Goal: Communication & Community: Share content

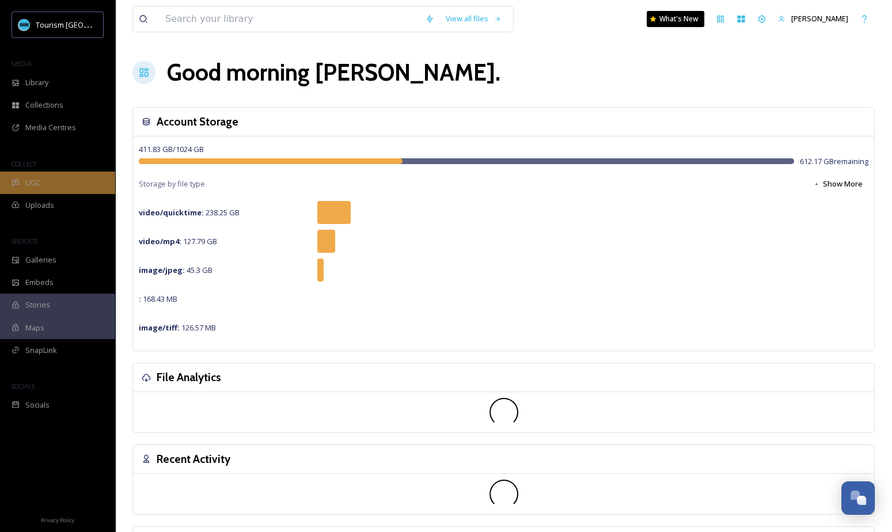
click at [36, 184] on span "UGC" at bounding box center [33, 182] width 16 height 11
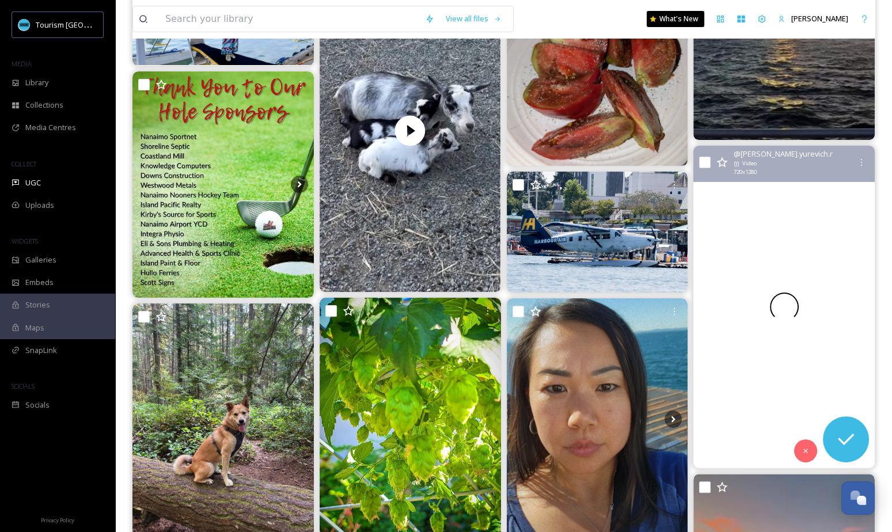
scroll to position [793, 0]
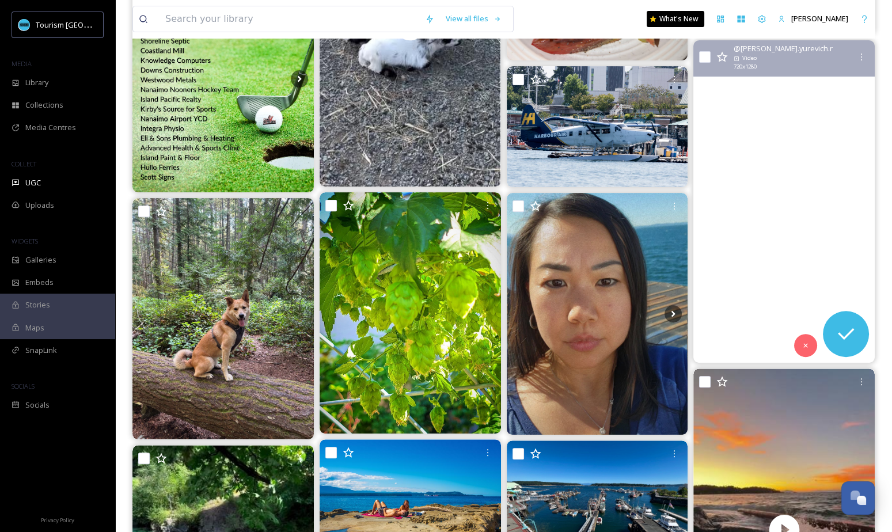
click at [824, 231] on video "#gabriolaisland" at bounding box center [783, 201] width 181 height 322
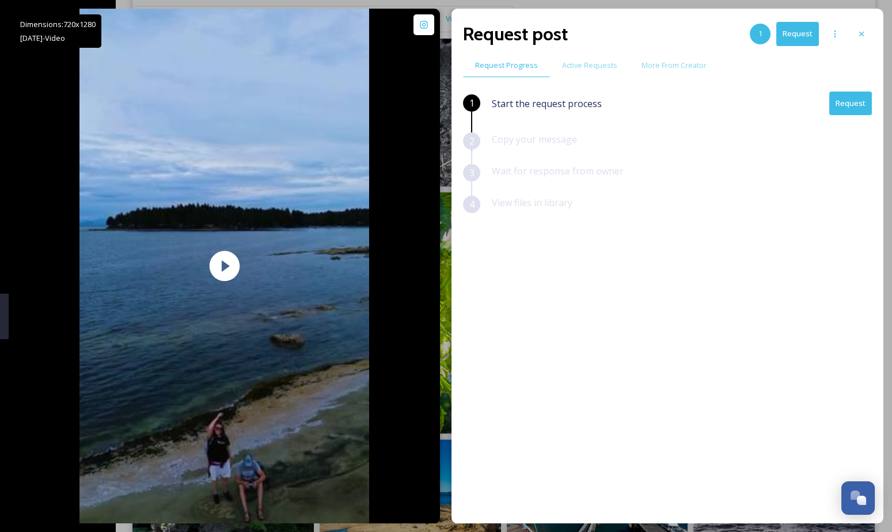
click at [860, 107] on button "Request" at bounding box center [850, 104] width 43 height 24
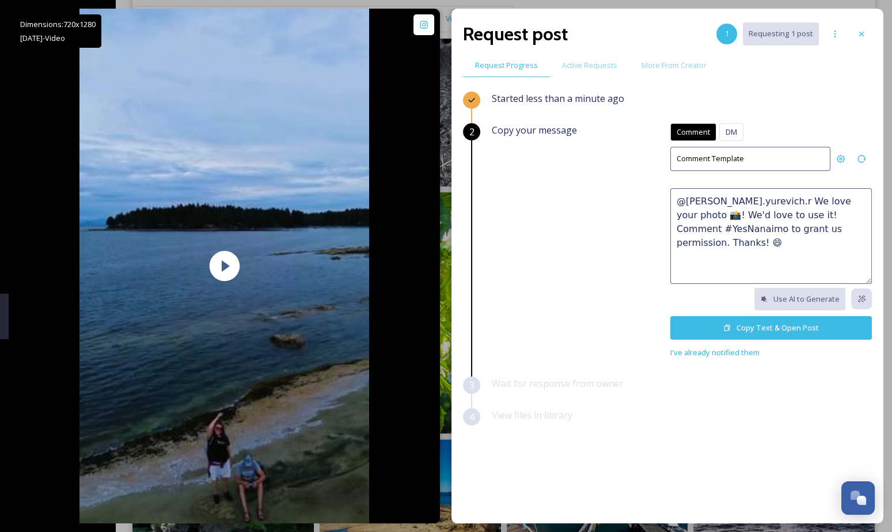
click at [728, 241] on textarea "@[PERSON_NAME].yurevich.r We love your photo 📸! We'd love to use it! Comment #Y…" at bounding box center [771, 236] width 202 height 96
click at [731, 225] on textarea "@[PERSON_NAME].yurevich.r We love your photo 📸! We'd love to use it! Comment #Y…" at bounding box center [771, 236] width 202 height 96
paste textarea "How stunning 🤩 This would make a great feature on our social channels or websit…"
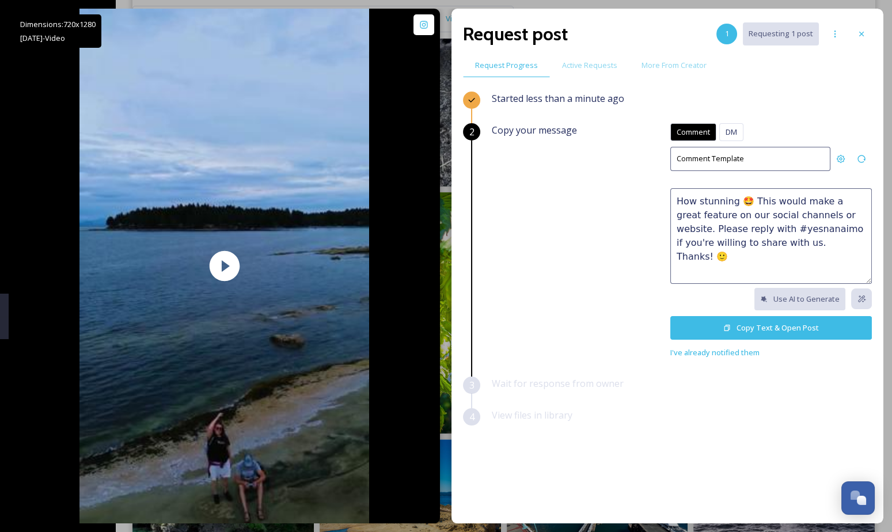
drag, startPoint x: 732, startPoint y: 200, endPoint x: 666, endPoint y: 195, distance: 67.0
click at [666, 195] on div "Copy your message Comment DM Comment DM Comment Template How stunning 🤩 This wo…" at bounding box center [682, 241] width 380 height 236
click at [758, 227] on textarea "This is awesome! 🤩 This would make a great feature on our social channels or we…" at bounding box center [771, 236] width 202 height 96
click at [835, 242] on textarea "This is awesome! 🤩 This would make a great feature on our social channels or we…" at bounding box center [771, 236] width 202 height 96
drag, startPoint x: 826, startPoint y: 241, endPoint x: 861, endPoint y: 253, distance: 36.8
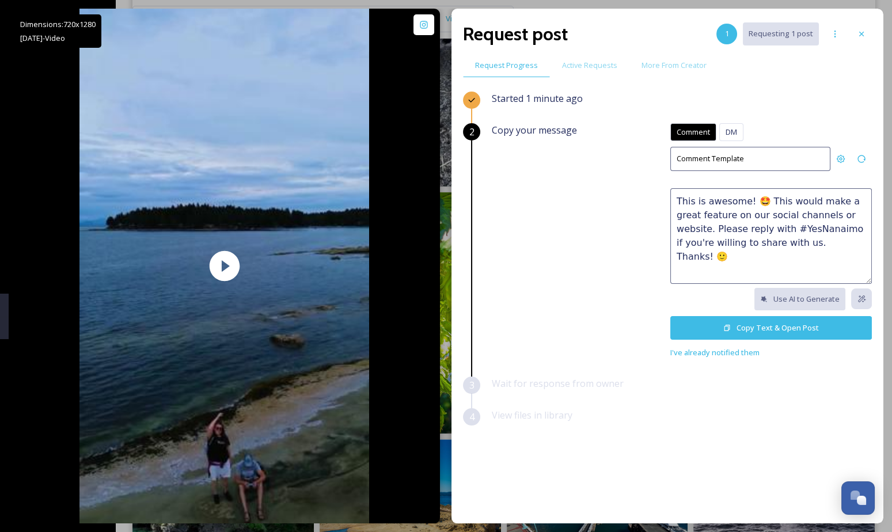
click at [853, 252] on textarea "This is awesome! 🤩 This would make a great feature on our social channels or we…" at bounding box center [771, 236] width 202 height 96
type textarea "This is awesome! 🤩 This would make a great feature on our social channels or we…"
click at [770, 332] on button "Copy Text & Open Post" at bounding box center [771, 328] width 202 height 24
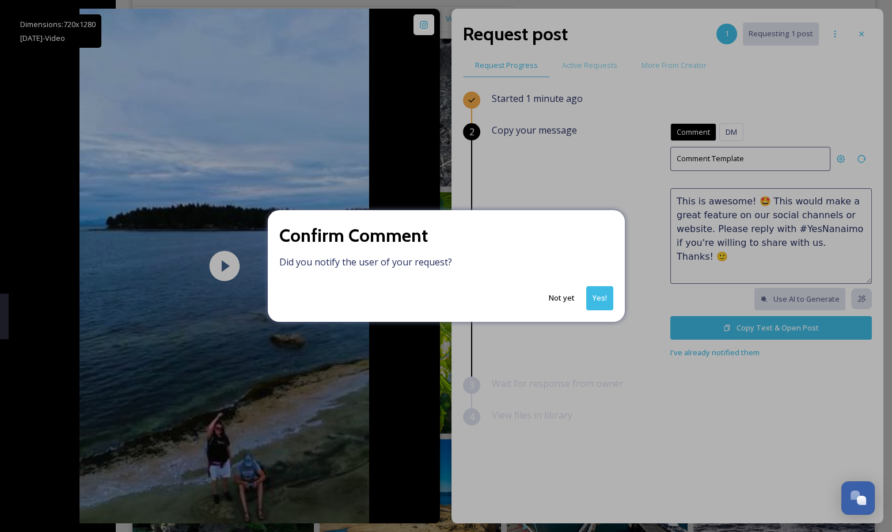
click at [567, 298] on button "Not yet" at bounding box center [561, 298] width 37 height 22
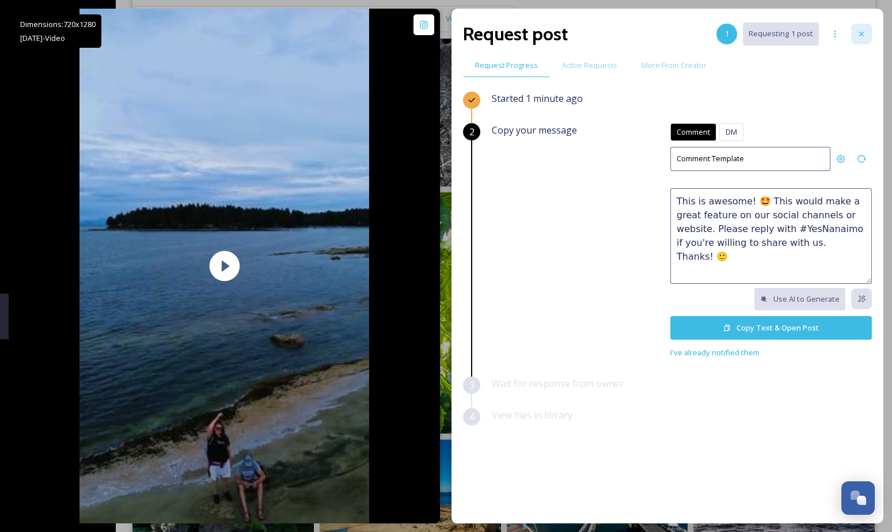
click at [858, 33] on icon at bounding box center [861, 33] width 9 height 9
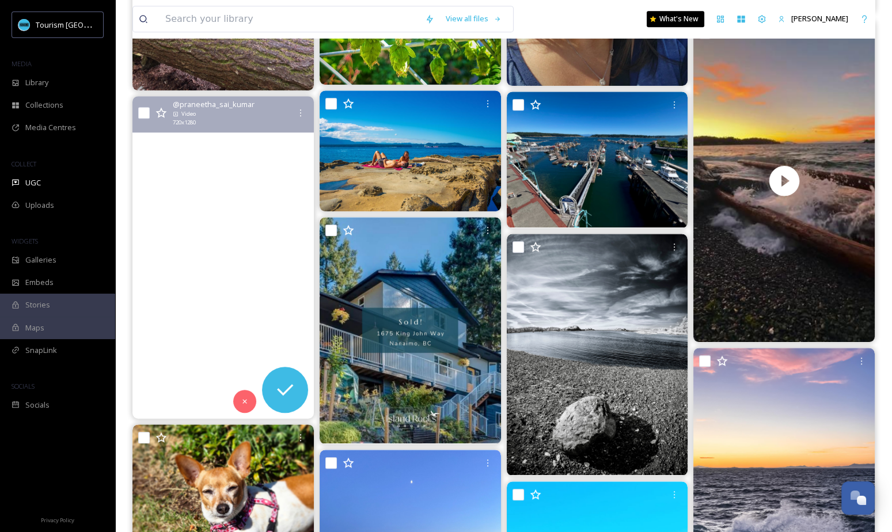
scroll to position [1090, 0]
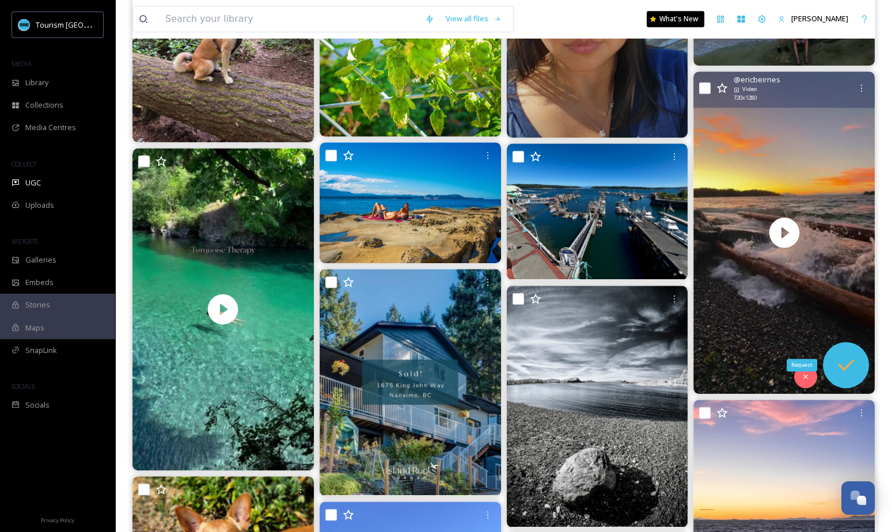
click at [849, 368] on icon at bounding box center [845, 365] width 23 height 23
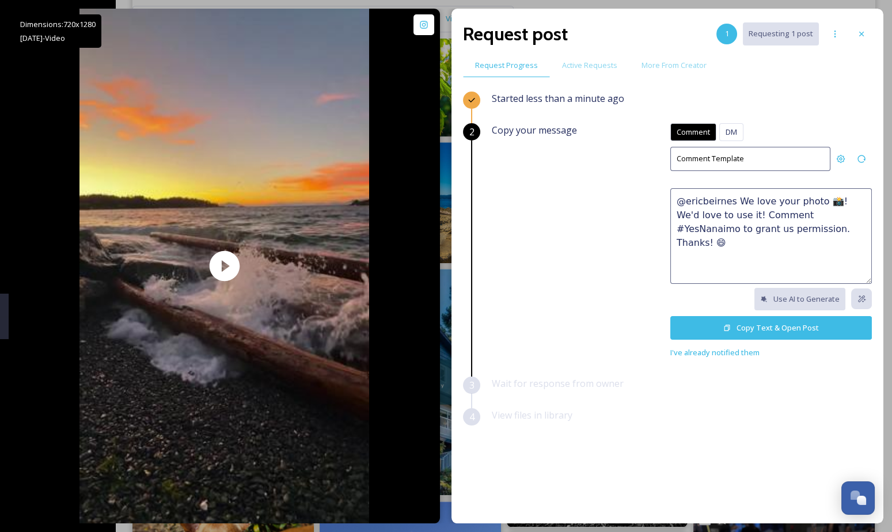
click at [756, 216] on textarea "@ericbeirnes We love your photo 📸! We'd love to use it! Comment #YesNanaimo to …" at bounding box center [771, 236] width 202 height 96
paste textarea "This is awesome! 🤩 This would make a great feature on our social channels or we…"
type textarea "This is awesome! 🤩 This would make a great feature on our social channels or we…"
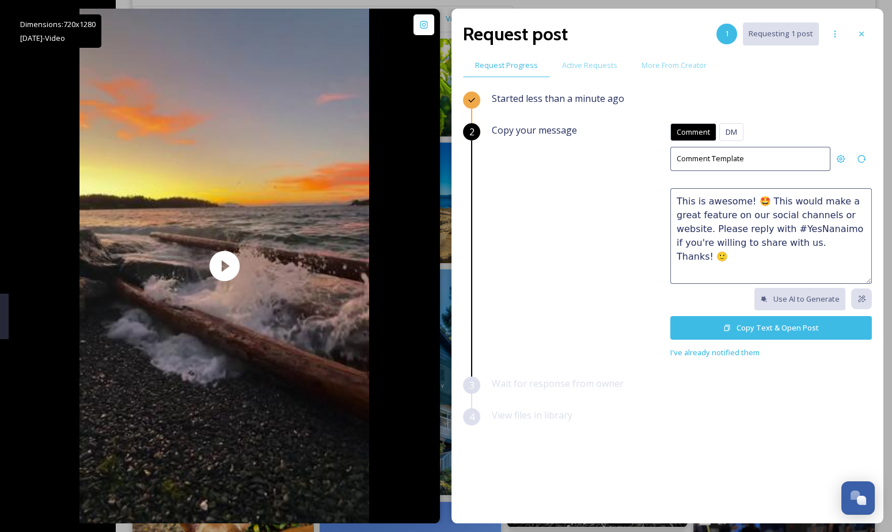
click at [782, 329] on button "Copy Text & Open Post" at bounding box center [771, 328] width 202 height 24
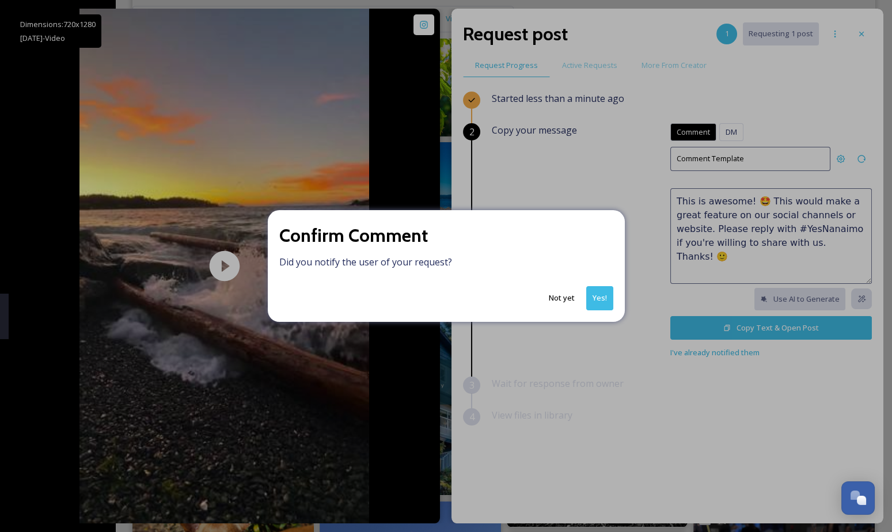
click at [601, 295] on button "Yes!" at bounding box center [599, 298] width 27 height 24
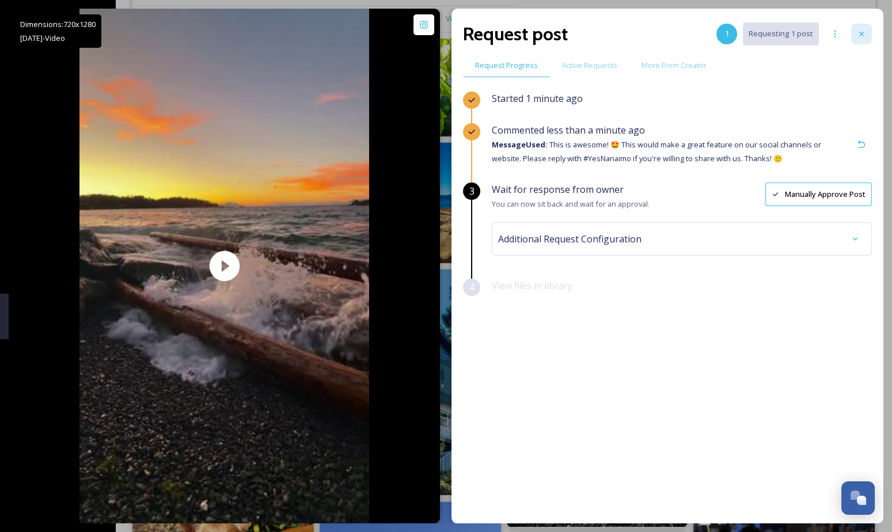
click at [861, 32] on icon at bounding box center [861, 33] width 9 height 9
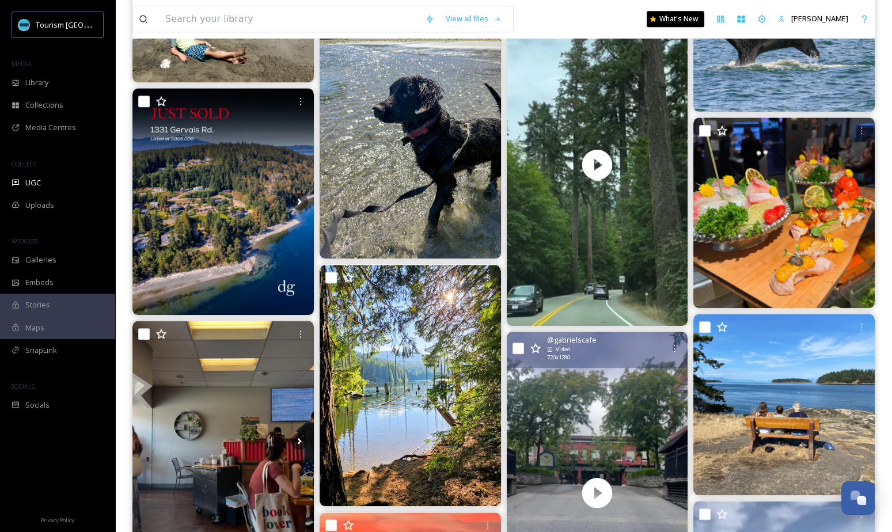
scroll to position [1675, 0]
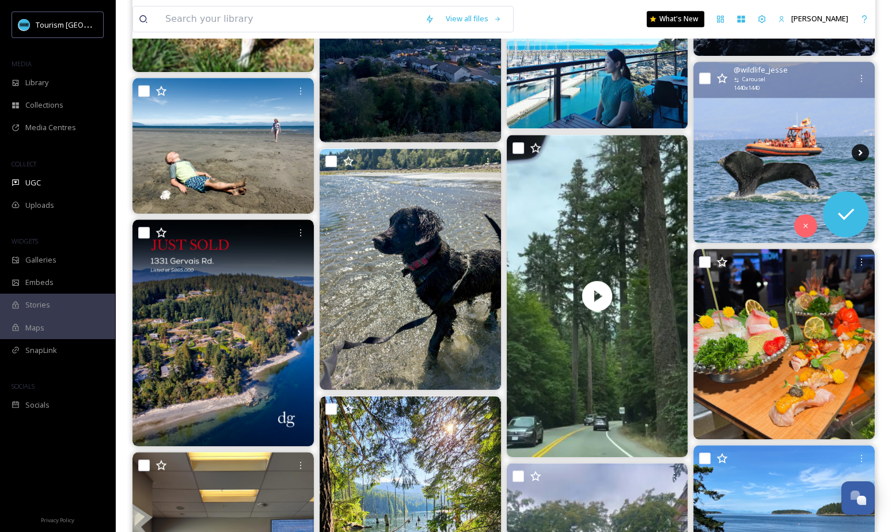
click at [864, 147] on icon at bounding box center [860, 152] width 17 height 17
click at [786, 158] on img at bounding box center [783, 152] width 181 height 181
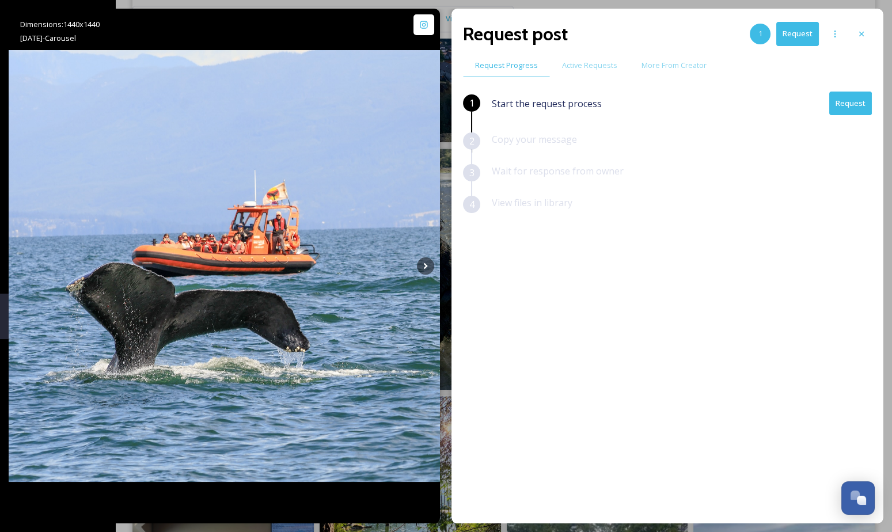
click at [850, 96] on button "Request" at bounding box center [850, 104] width 43 height 24
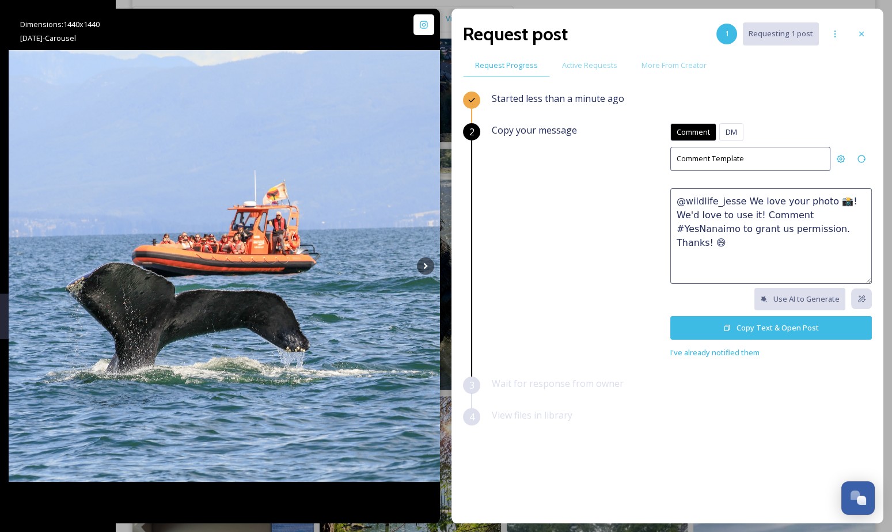
click at [773, 193] on textarea "@wildlife_jesse We love your photo 📸! We'd love to use it! Comment #YesNanaimo …" at bounding box center [771, 236] width 202 height 96
click at [773, 192] on textarea "@wildlife_jesse We love your photo 📸! We'd love to use it! Comment #YesNanaimo …" at bounding box center [771, 236] width 202 height 96
paste textarea "Absolutely perfect! 😍 We'd love to feature this on our website or social networ…"
drag, startPoint x: 752, startPoint y: 199, endPoint x: 643, endPoint y: 194, distance: 108.9
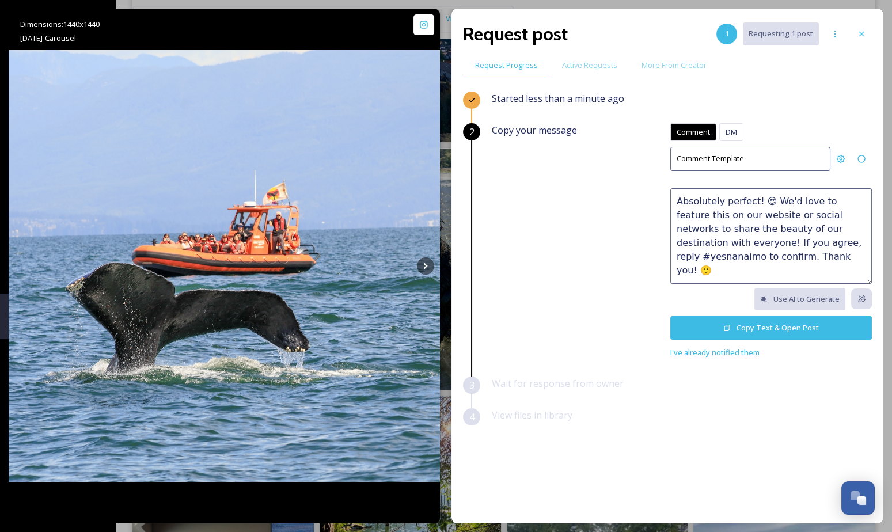
click at [643, 194] on div "Copy your message Comment DM Comment DM Comment Template Absolutely perfect! 😍 …" at bounding box center [682, 241] width 380 height 236
drag, startPoint x: 757, startPoint y: 273, endPoint x: 797, endPoint y: 256, distance: 43.3
click at [797, 256] on textarea "What a beautiful experience! 😍 We'd love to feature this on our website or soci…" at bounding box center [771, 236] width 202 height 96
click at [809, 241] on textarea "What a beautiful experience! 😍 We'd love to feature this on our website or soci…" at bounding box center [771, 236] width 202 height 96
click at [807, 251] on textarea "What a beautiful experience! 😍 We'd love to feature this on our website or soci…" at bounding box center [771, 236] width 202 height 96
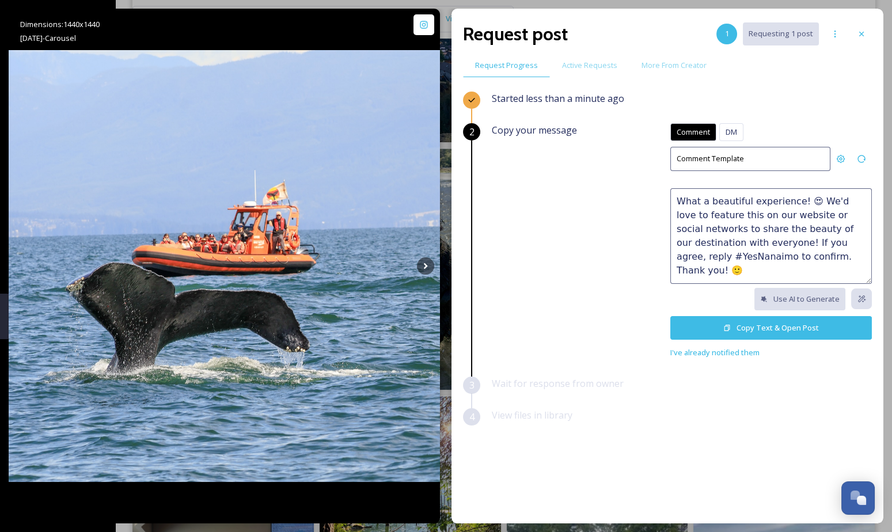
type textarea "What a beautiful experience! 😍 We'd love to feature this on our website or soci…"
click at [774, 330] on button "Copy Text & Open Post" at bounding box center [771, 328] width 202 height 24
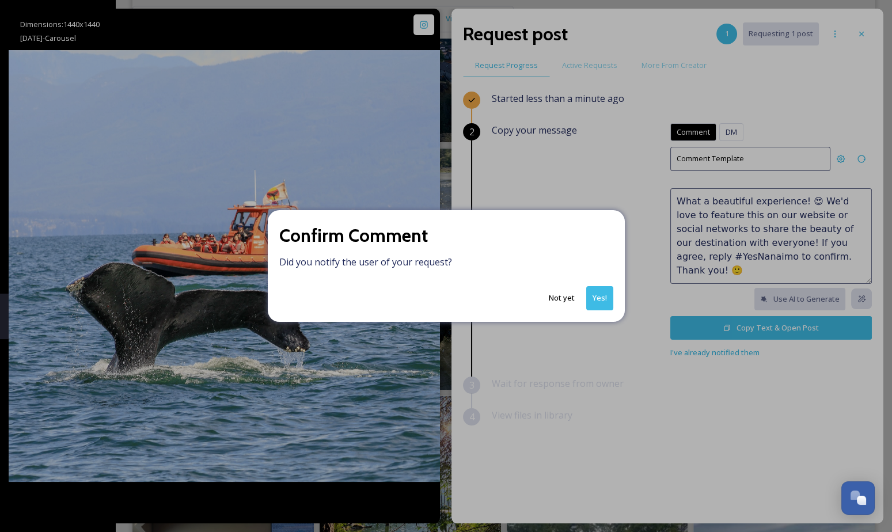
click at [602, 292] on button "Yes!" at bounding box center [599, 298] width 27 height 24
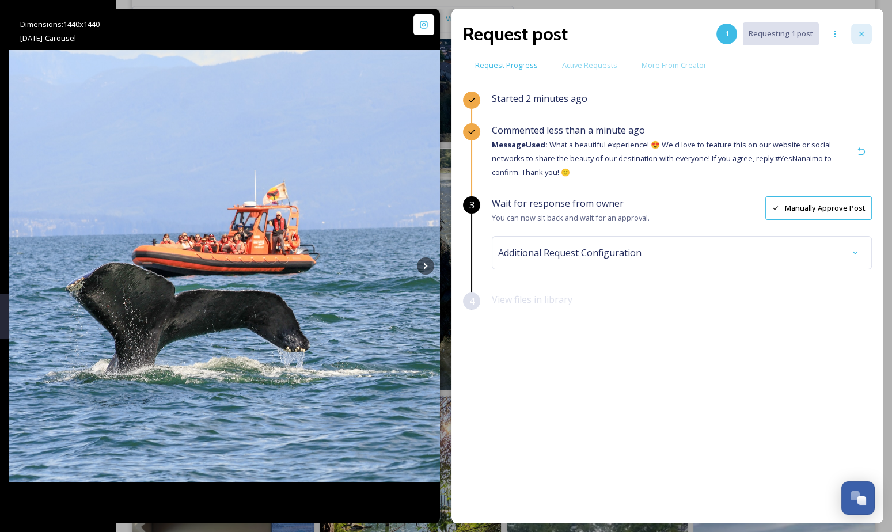
click at [862, 38] on icon at bounding box center [861, 33] width 9 height 9
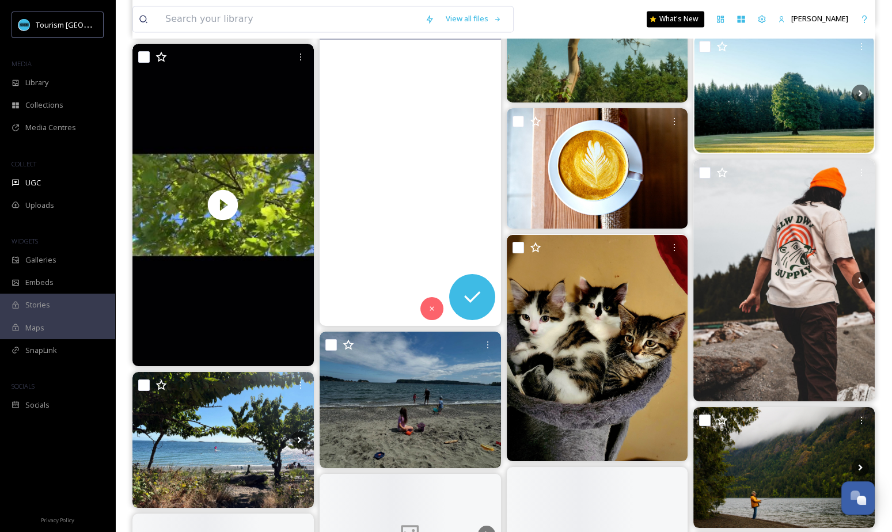
scroll to position [3066, 0]
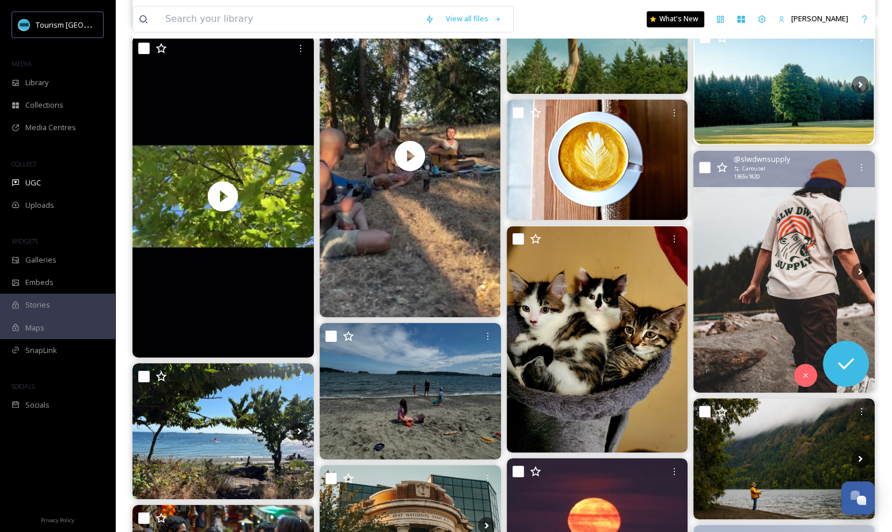
click at [828, 264] on img at bounding box center [783, 272] width 181 height 242
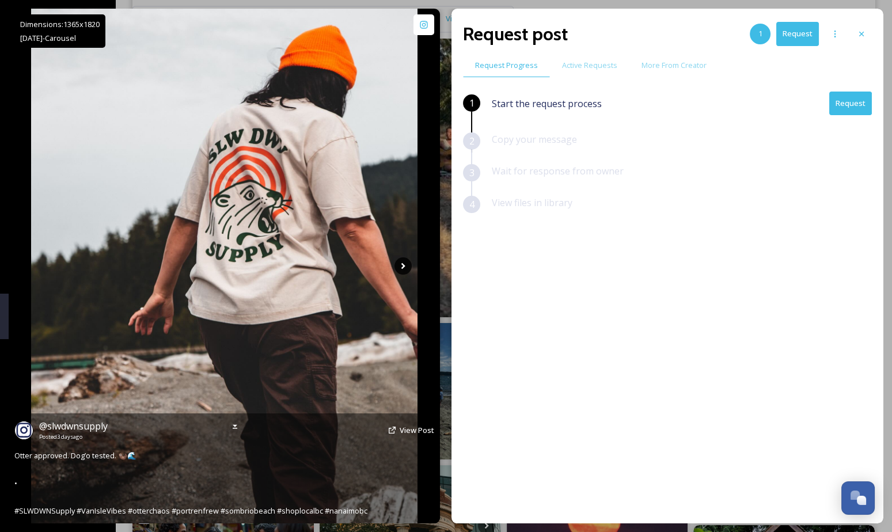
click at [400, 267] on icon at bounding box center [402, 265] width 17 height 17
click at [404, 263] on icon at bounding box center [402, 265] width 17 height 17
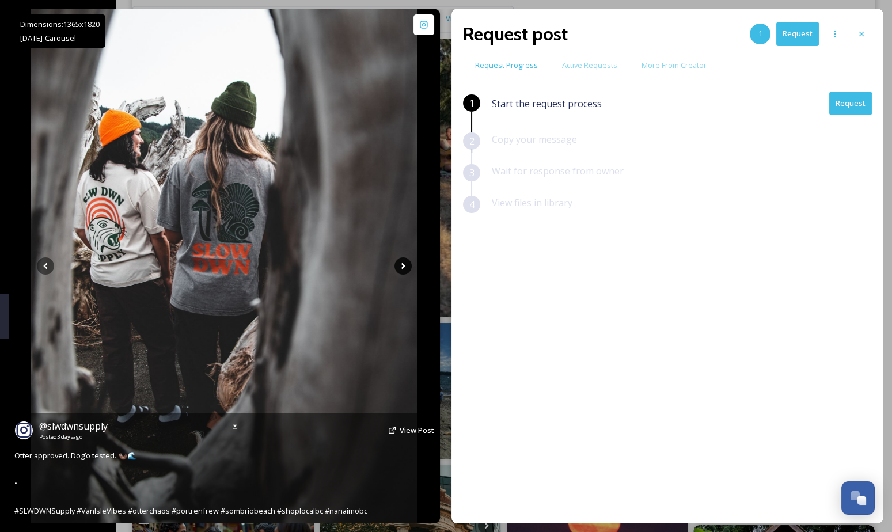
click at [404, 267] on icon at bounding box center [402, 265] width 17 height 17
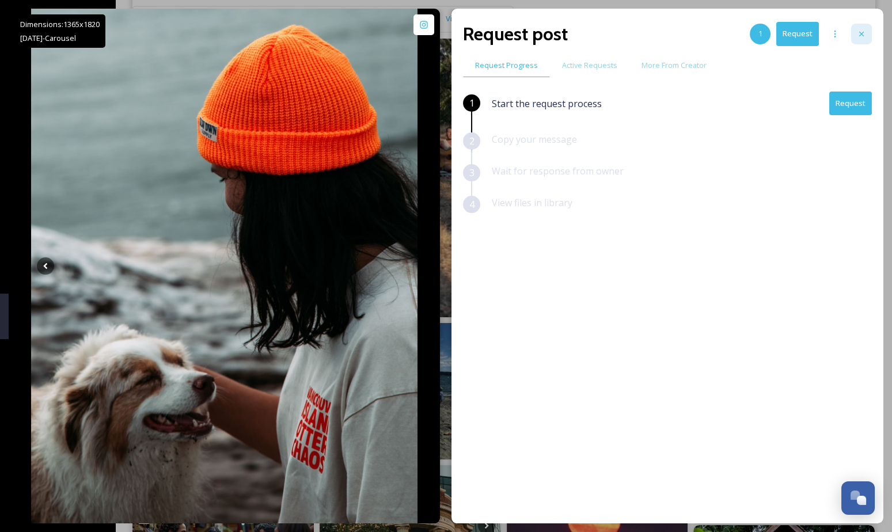
click at [858, 32] on icon at bounding box center [861, 33] width 9 height 9
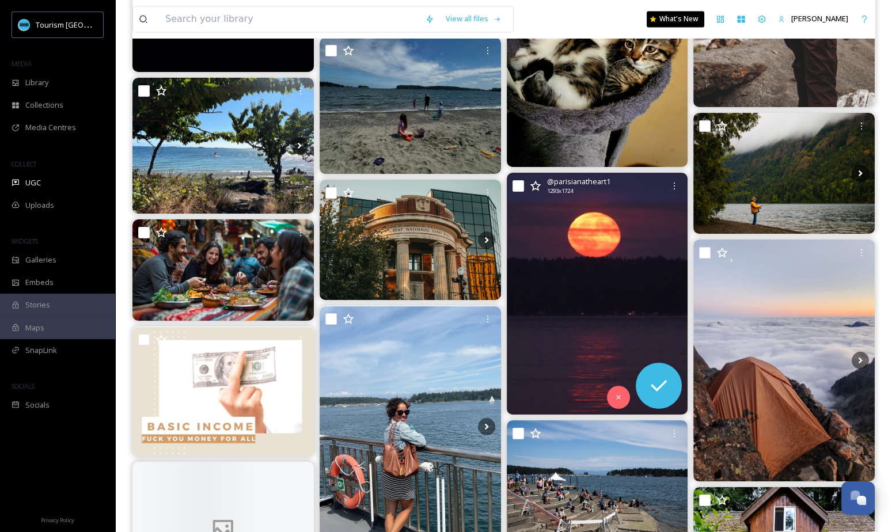
scroll to position [3353, 0]
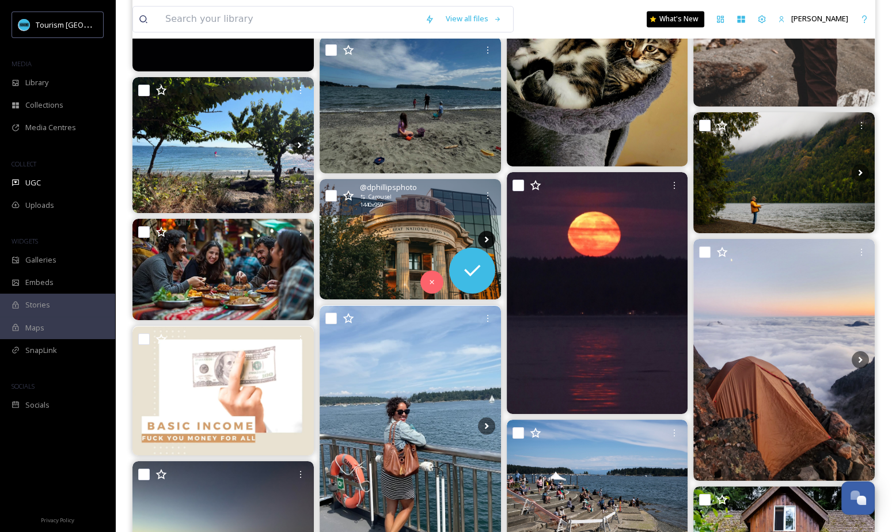
click at [487, 231] on icon at bounding box center [486, 239] width 17 height 17
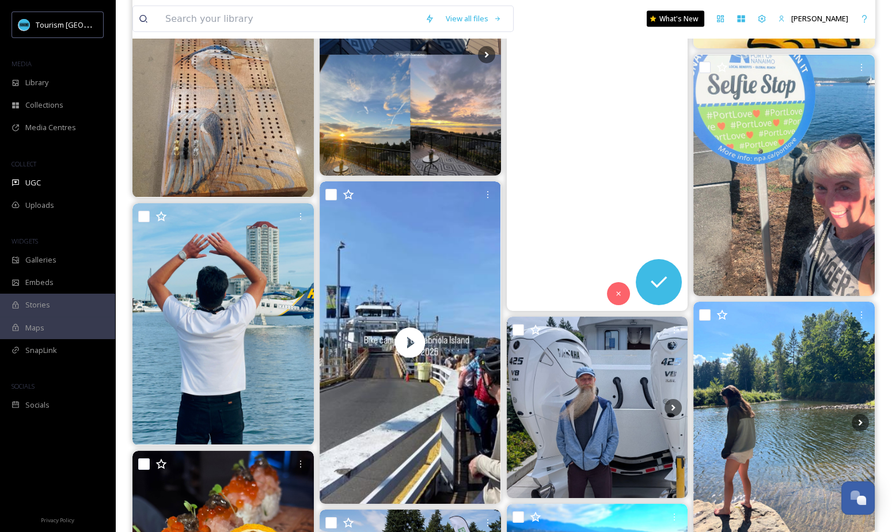
scroll to position [4556, 0]
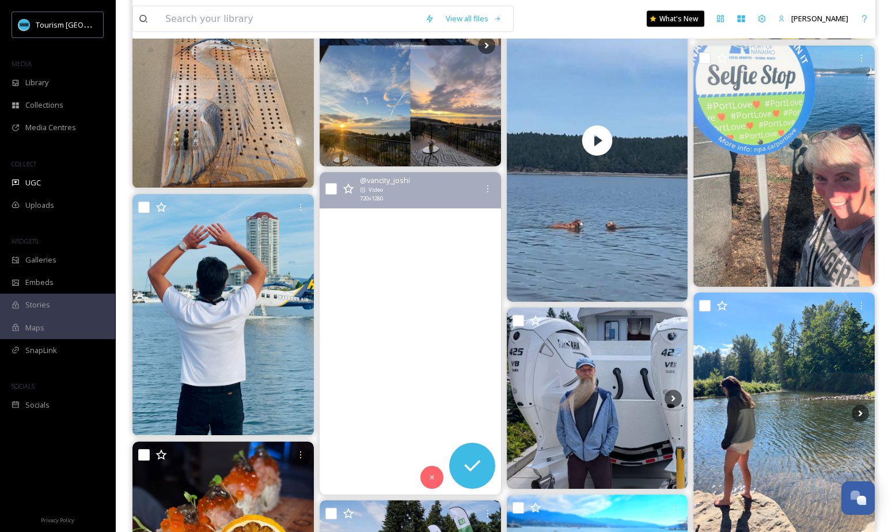
click at [474, 386] on video "#バンクーバー #バンクーバー生活 #バンクーバーライフ #カナダ #カナダ生活 #カナダライフ #海外 #海外生活 #海外暮らし #海外移…" at bounding box center [410, 333] width 181 height 322
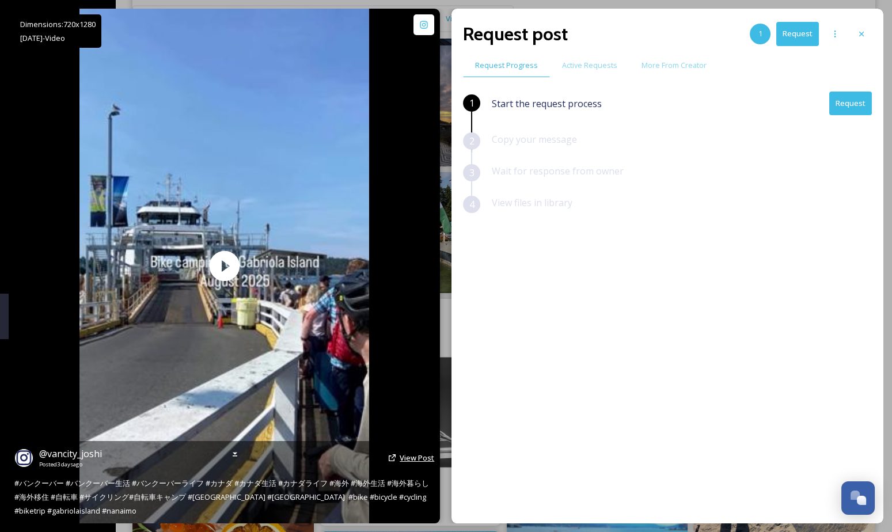
click at [407, 459] on span "View Post" at bounding box center [417, 458] width 35 height 10
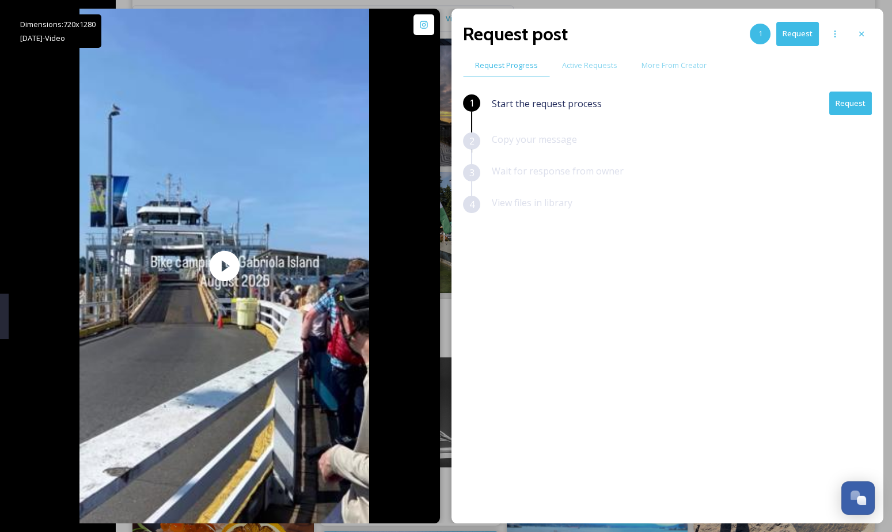
click at [857, 103] on button "Request" at bounding box center [850, 104] width 43 height 24
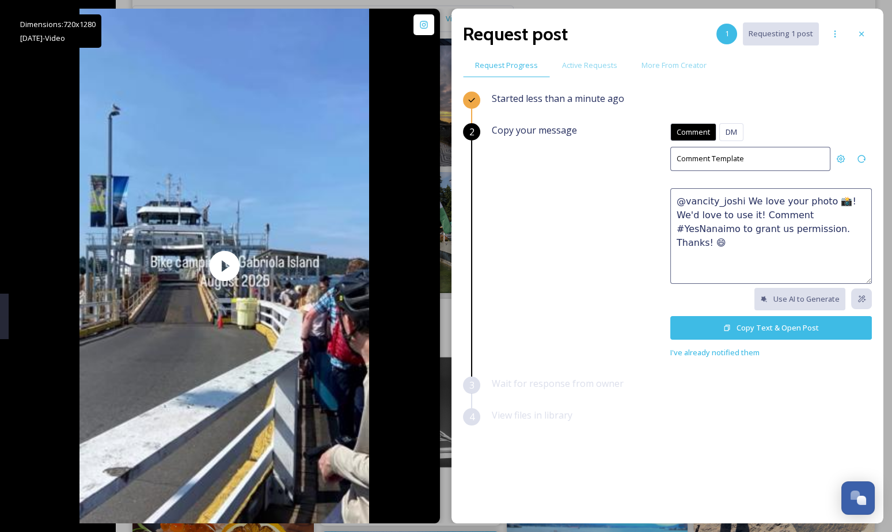
click at [743, 233] on textarea "@vancity_joshi We love your photo 📸! We'd love to use it! Comment #YesNanaimo t…" at bounding box center [771, 236] width 202 height 96
click at [743, 231] on textarea "@vancity_joshi We love your photo 📸! We'd love to use it! Comment #YesNanaimo t…" at bounding box center [771, 236] width 202 height 96
paste textarea "How stunning 🤩 This would make a great feature on our social channels or websit…"
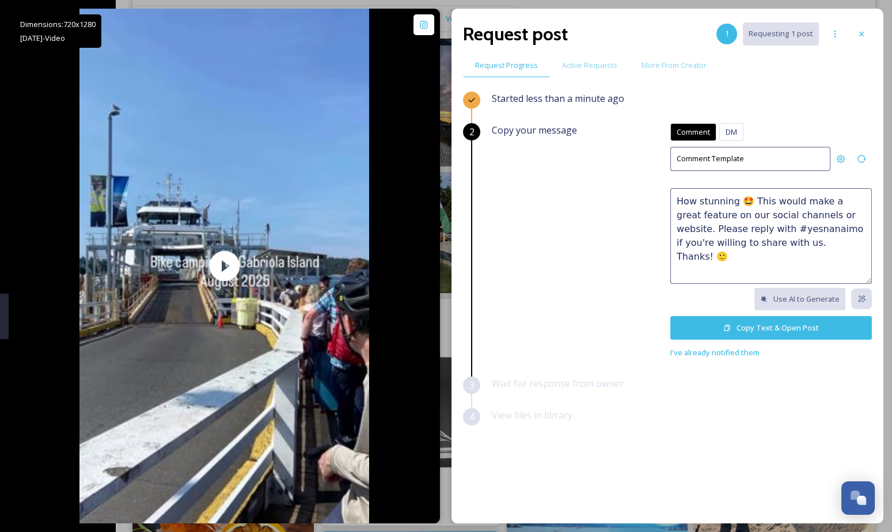
drag, startPoint x: 733, startPoint y: 200, endPoint x: 657, endPoint y: 200, distance: 76.6
click at [657, 200] on div "Copy your message Comment DM Comment DM Comment Template How stunning 🤩 This wo…" at bounding box center [682, 241] width 380 height 236
click at [758, 230] on textarea "We love this! 🤩 This would make a great feature on our social channels or websi…" at bounding box center [771, 236] width 202 height 96
click at [852, 267] on textarea "We love this! 🤩 This would make a great feature on our social channels or websi…" at bounding box center [771, 236] width 202 height 96
type textarea "We love this! 🤩 This would make a great feature on our social channels or websi…"
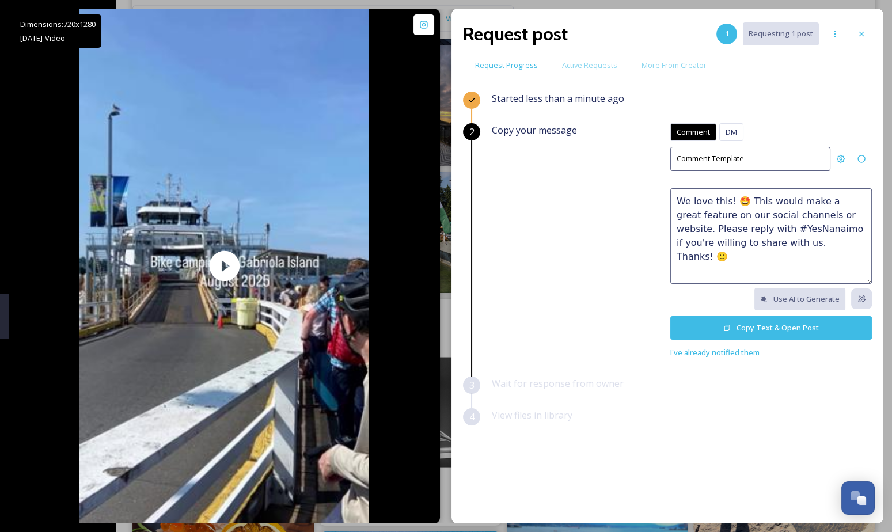
click at [769, 324] on button "Copy Text & Open Post" at bounding box center [771, 328] width 202 height 24
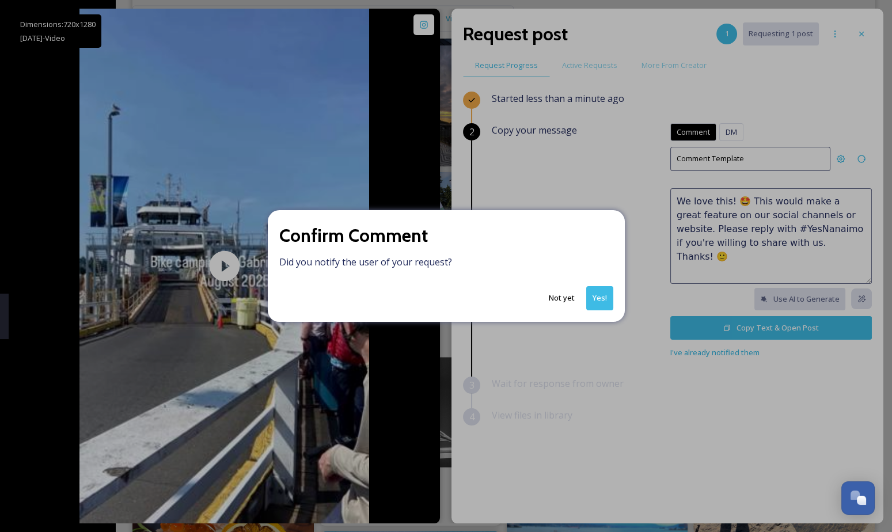
click at [603, 303] on button "Yes!" at bounding box center [599, 298] width 27 height 24
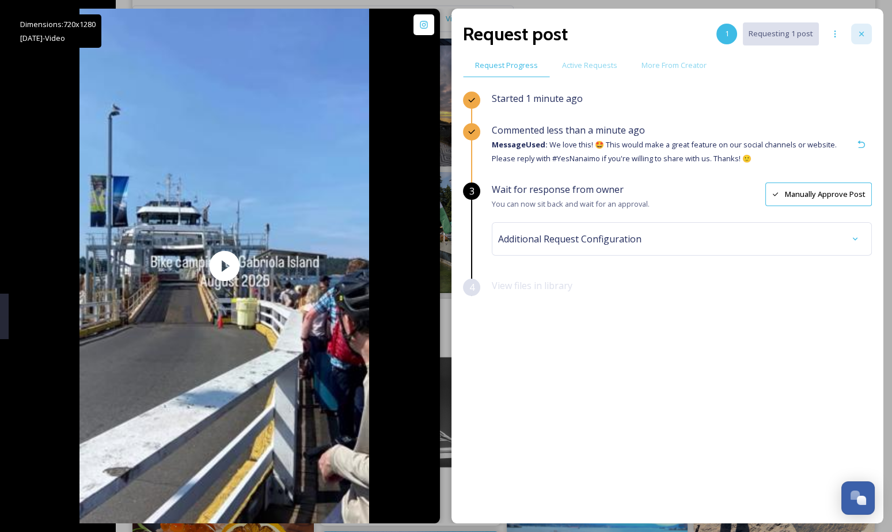
click at [858, 35] on icon at bounding box center [861, 33] width 9 height 9
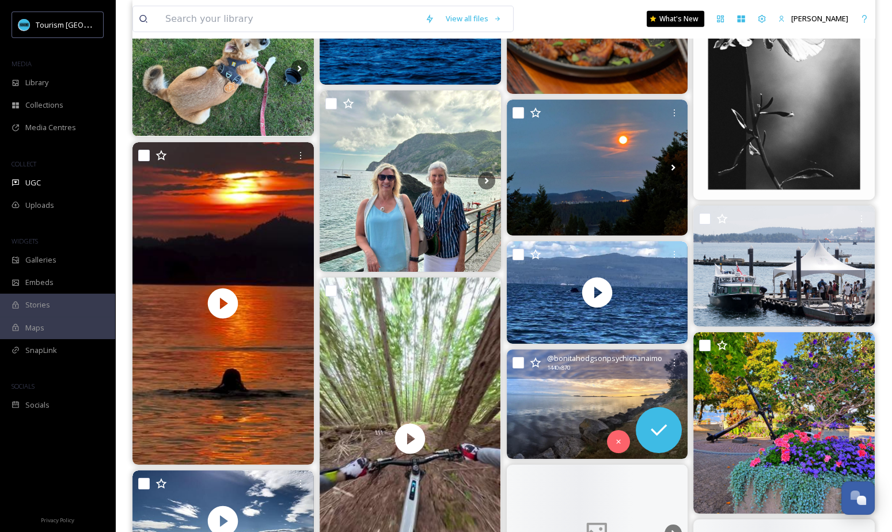
scroll to position [5528, 0]
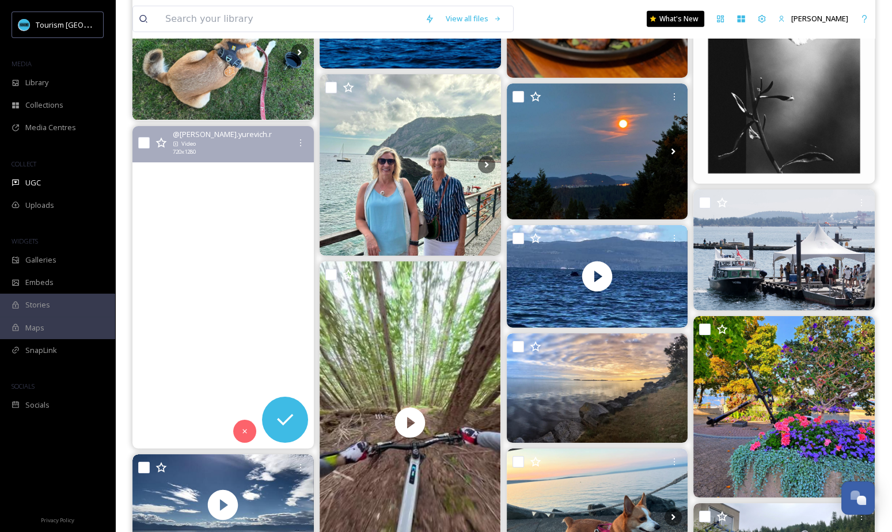
click at [284, 349] on video "#gabriolaisland #vancouverisland" at bounding box center [222, 287] width 181 height 322
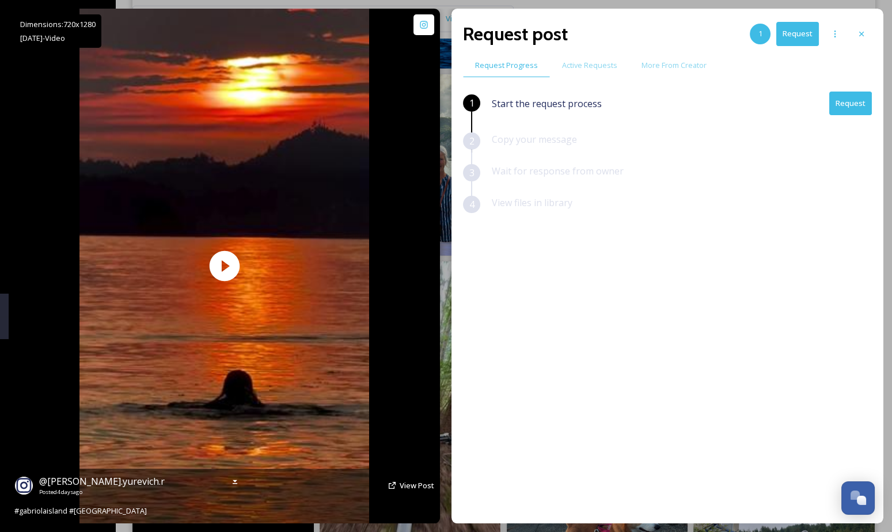
click at [399, 483] on div "@ [PERSON_NAME].yurevich.r Posted [DATE] View Post" at bounding box center [224, 485] width 420 height 22
click at [410, 485] on span "View Post" at bounding box center [417, 485] width 35 height 10
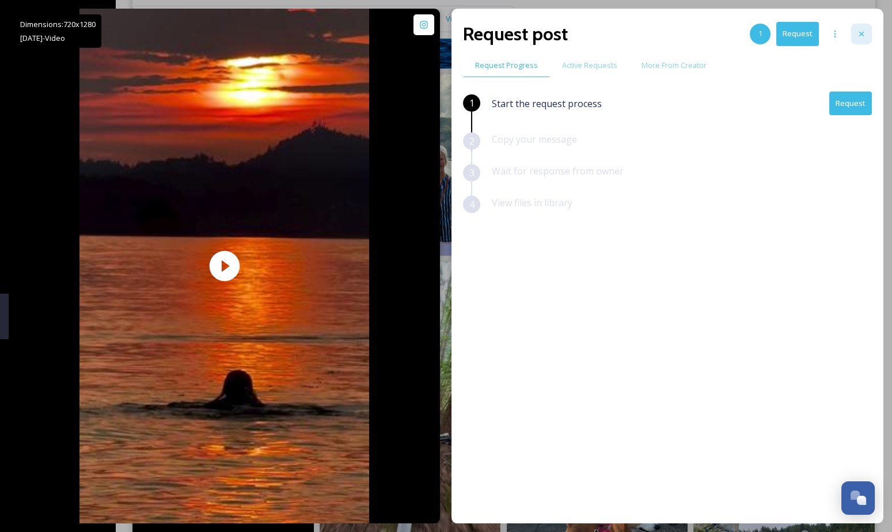
click at [858, 25] on div at bounding box center [861, 34] width 21 height 21
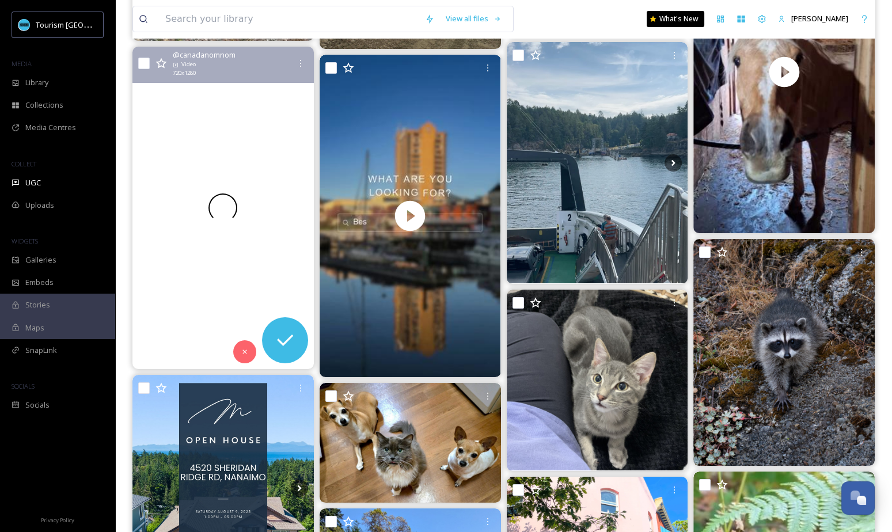
scroll to position [7662, 0]
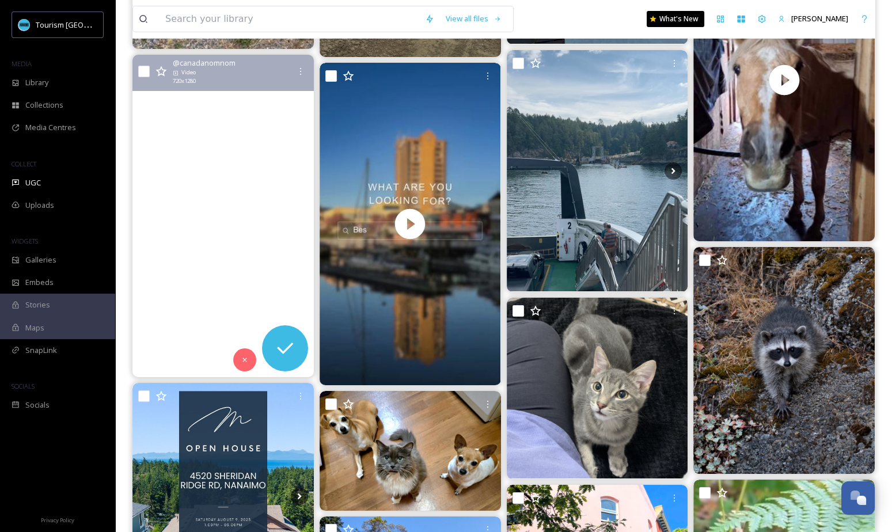
click at [188, 173] on video "🌊🦪\aSummer Trip to Nanaimo & Tofino \a\aDay 1 \aBreakfast vaultcafe \aOld City …" at bounding box center [222, 216] width 181 height 322
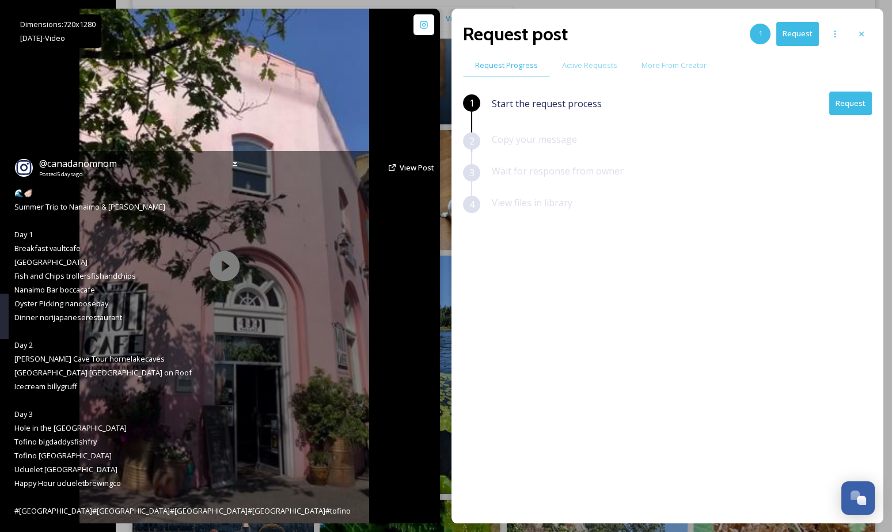
scroll to position [7800, 0]
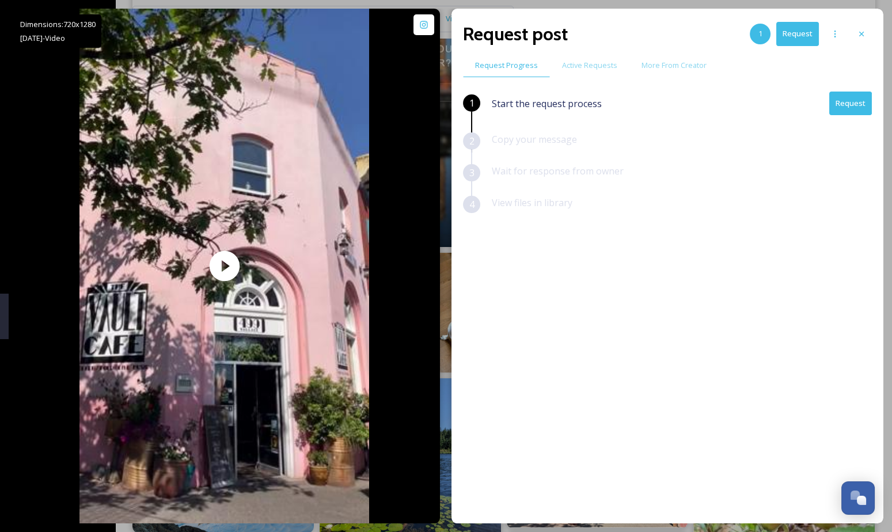
click at [850, 105] on button "Request" at bounding box center [850, 104] width 43 height 24
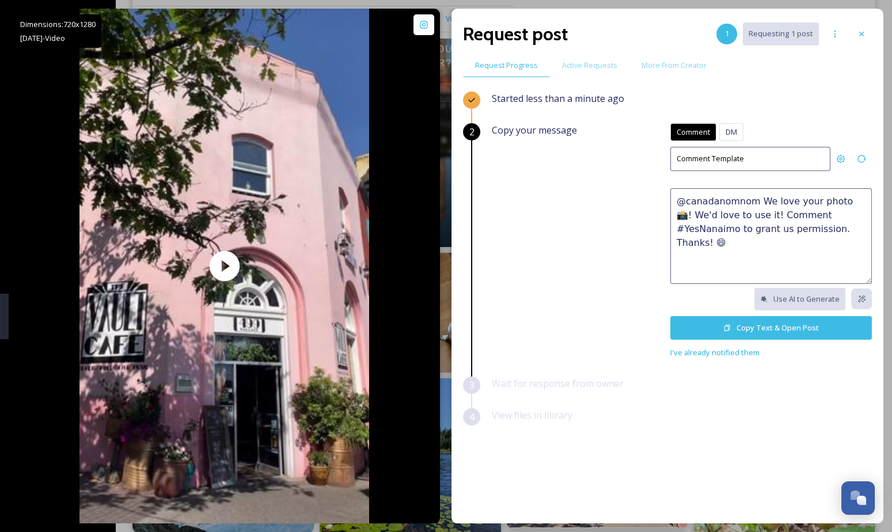
click at [731, 215] on textarea "@canadanomnom We love your photo 📸! We'd love to use it! Comment #YesNanaimo to…" at bounding box center [771, 236] width 202 height 96
paste textarea "Absolutely perfect! 😍 We'd love to feature this on our website or social networ…"
drag, startPoint x: 751, startPoint y: 201, endPoint x: 620, endPoint y: 184, distance: 131.8
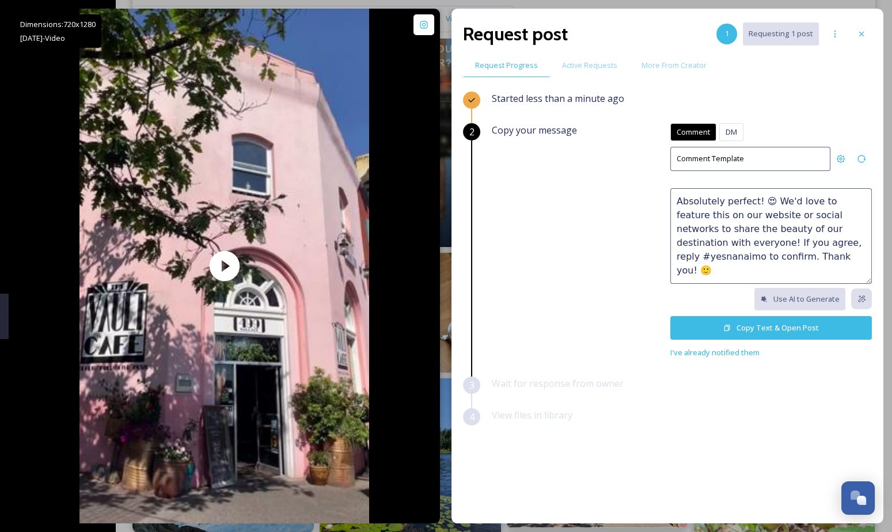
click at [620, 184] on div "Copy your message Comment DM Comment DM Comment Template Absolutely perfect! 😍 …" at bounding box center [682, 241] width 380 height 236
click at [806, 241] on textarea "Looks like a beautiful trip! 😍 We'd love to feature this on our website or soci…" at bounding box center [771, 236] width 202 height 96
click at [777, 239] on textarea "Looks like a beautiful trip! 😍 We'd love to feature this on our website or soci…" at bounding box center [771, 236] width 202 height 96
click at [836, 233] on textarea "Looks like a beautiful trip! 😍 We'd love to feature this on our website or soci…" at bounding box center [771, 236] width 202 height 96
click at [832, 240] on textarea "Looks like a beautiful trip! 😍 We'd love to feature this on our website or soci…" at bounding box center [771, 236] width 202 height 96
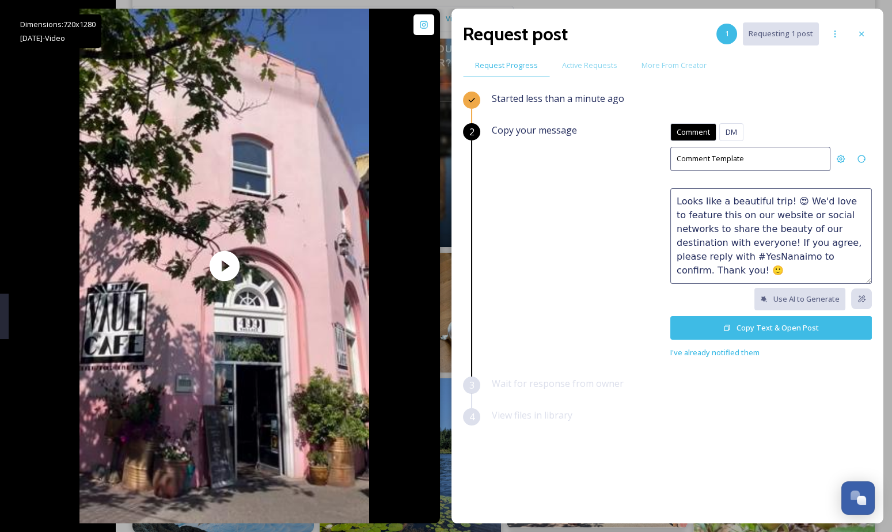
drag, startPoint x: 870, startPoint y: 266, endPoint x: 884, endPoint y: 271, distance: 14.8
click at [884, 271] on div "Dimensions: 720 x [DATE] - Video @ canadanomnom Posted [DATE] View Post 🌊🦪 Summ…" at bounding box center [446, 266] width 892 height 532
type textarea "Looks like a beautiful trip! 😍 We'd love to feature this on our website or soci…"
click at [788, 330] on button "Copy Text & Open Post" at bounding box center [771, 328] width 202 height 24
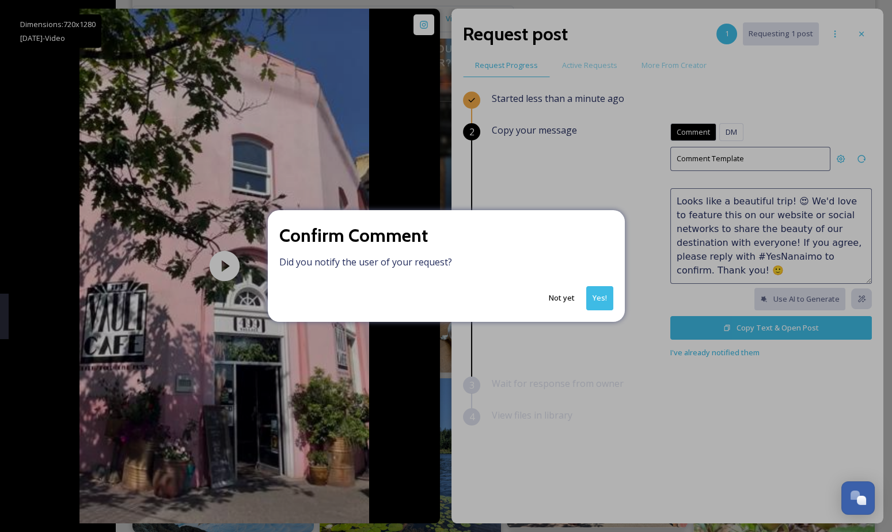
click at [600, 301] on button "Yes!" at bounding box center [599, 298] width 27 height 24
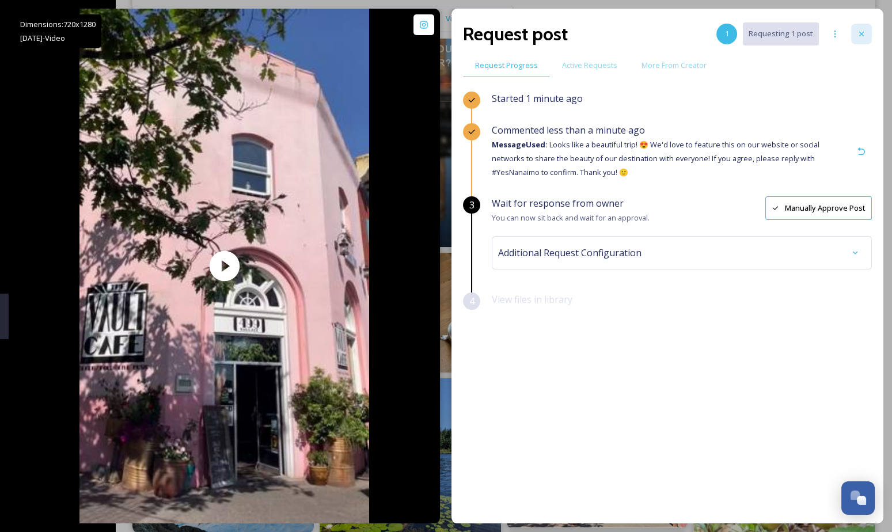
click at [868, 35] on div at bounding box center [861, 34] width 21 height 21
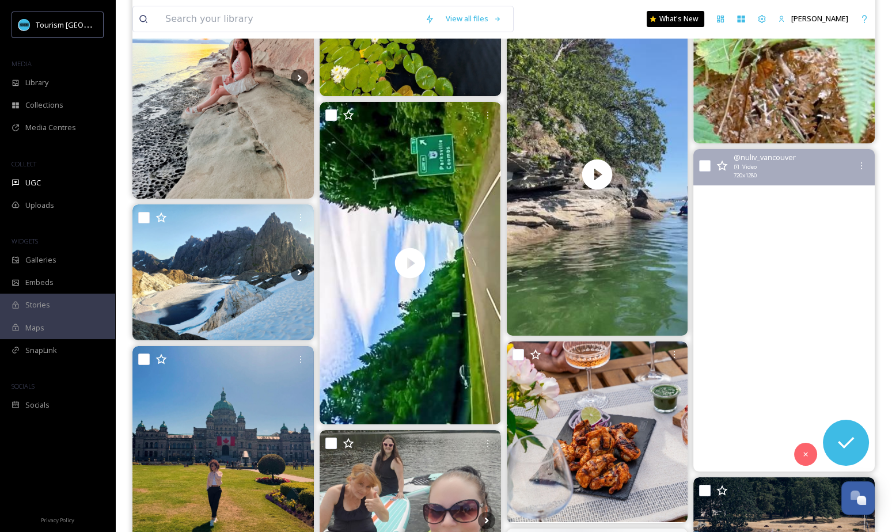
scroll to position [8336, 0]
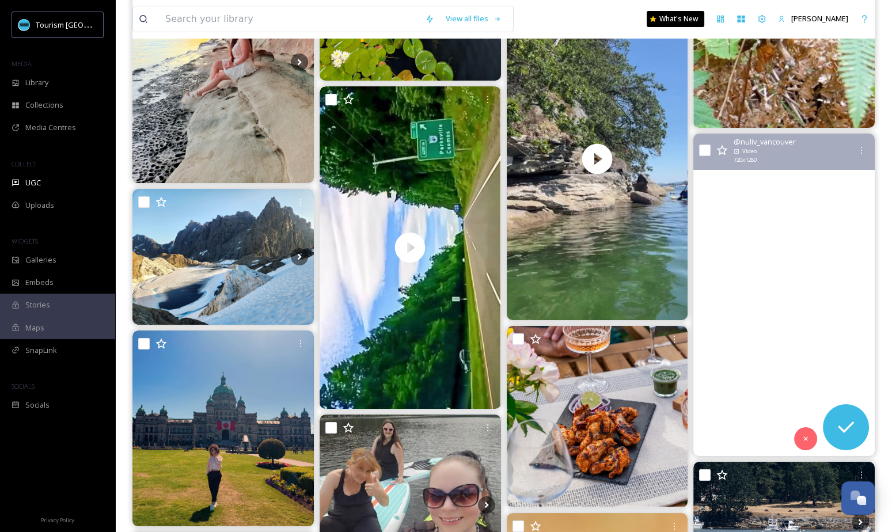
click at [769, 330] on video "summer mood in nanaimo 🌊☀️ \a\a#summermood #nanaimobc #vancouverisland #paddleb…" at bounding box center [783, 295] width 181 height 322
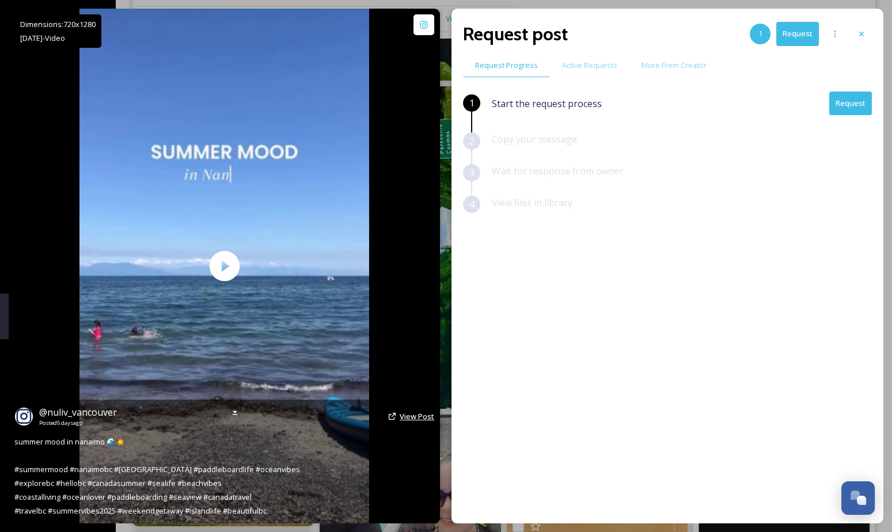
click at [409, 417] on span "View Post" at bounding box center [417, 416] width 35 height 10
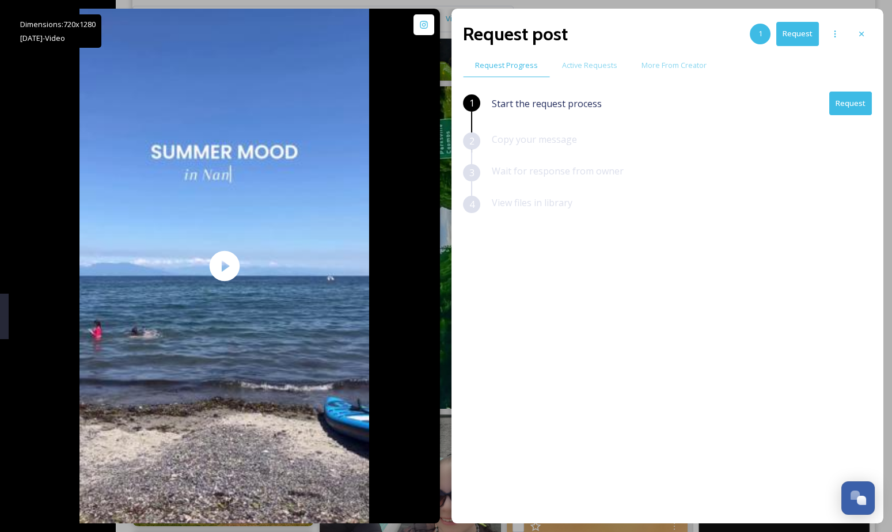
click at [853, 105] on button "Request" at bounding box center [850, 104] width 43 height 24
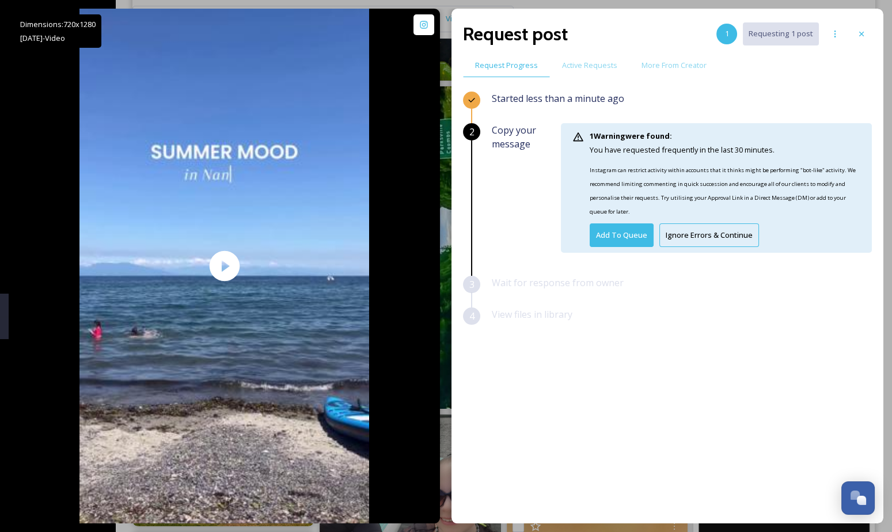
click at [313, 294] on div at bounding box center [224, 266] width 290 height 515
click at [683, 236] on button "Ignore Errors & Continue" at bounding box center [709, 235] width 100 height 24
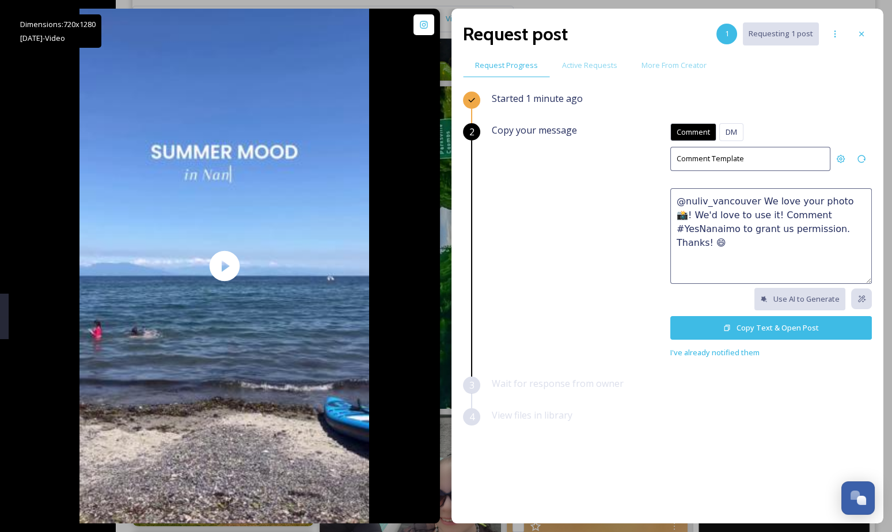
click at [697, 225] on textarea "@nuliv_vancouver We love your photo 📸! We'd love to use it! Comment #YesNanaimo…" at bounding box center [771, 236] width 202 height 96
paste textarea "How stunning 🤩 This would make a great feature on our social channels or websit…"
drag, startPoint x: 733, startPoint y: 199, endPoint x: 663, endPoint y: 197, distance: 70.8
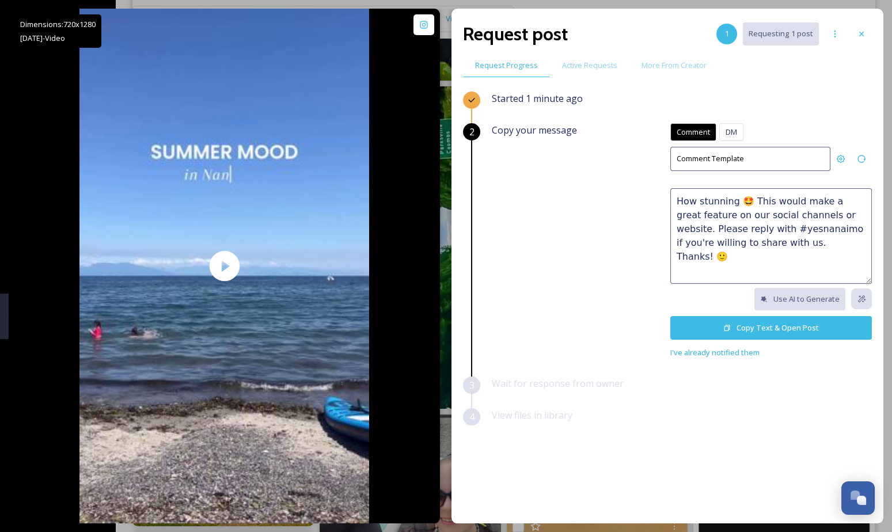
click at [662, 197] on div "Copy your message Comment DM Comment DM Comment Template How stunning 🤩 This wo…" at bounding box center [682, 241] width 380 height 236
click at [819, 244] on textarea "Summer in [GEOGRAPHIC_DATA] is THE mood 🤩 This would make a great feature on ou…" at bounding box center [771, 236] width 202 height 96
drag, startPoint x: 777, startPoint y: 248, endPoint x: 835, endPoint y: 252, distance: 58.3
click at [835, 252] on textarea "Summer in [GEOGRAPHIC_DATA] is THE mood 🤩 This would make a great feature on ou…" at bounding box center [771, 236] width 202 height 96
click at [685, 244] on textarea "Summer in [GEOGRAPHIC_DATA] is THE mood 🤩 This would make a great feature on ou…" at bounding box center [771, 236] width 202 height 96
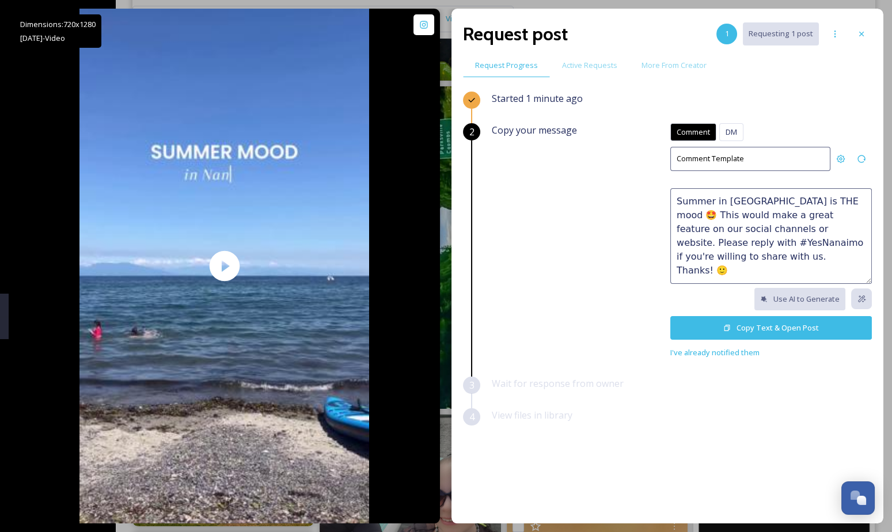
click at [795, 259] on textarea "Summer in [GEOGRAPHIC_DATA] is THE mood 🤩 This would make a great feature on ou…" at bounding box center [771, 236] width 202 height 96
type textarea "Summer in [GEOGRAPHIC_DATA] is THE mood 🤩 This would make a great feature on ou…"
click at [750, 330] on button "Copy Text & Open Post" at bounding box center [771, 328] width 202 height 24
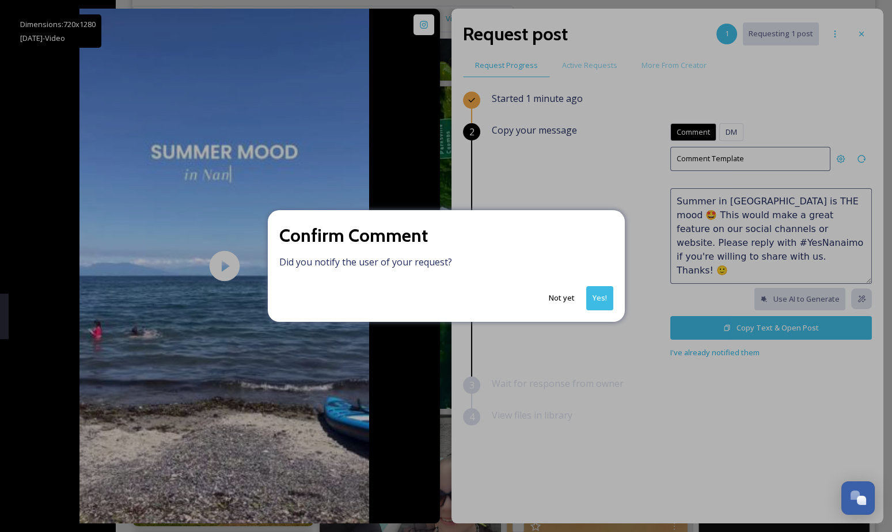
click at [605, 297] on button "Yes!" at bounding box center [599, 298] width 27 height 24
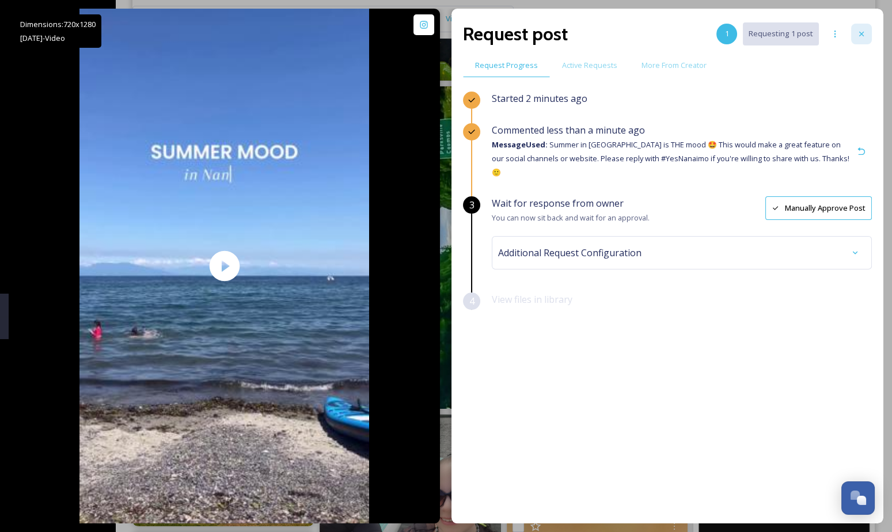
click at [861, 35] on icon at bounding box center [861, 33] width 9 height 9
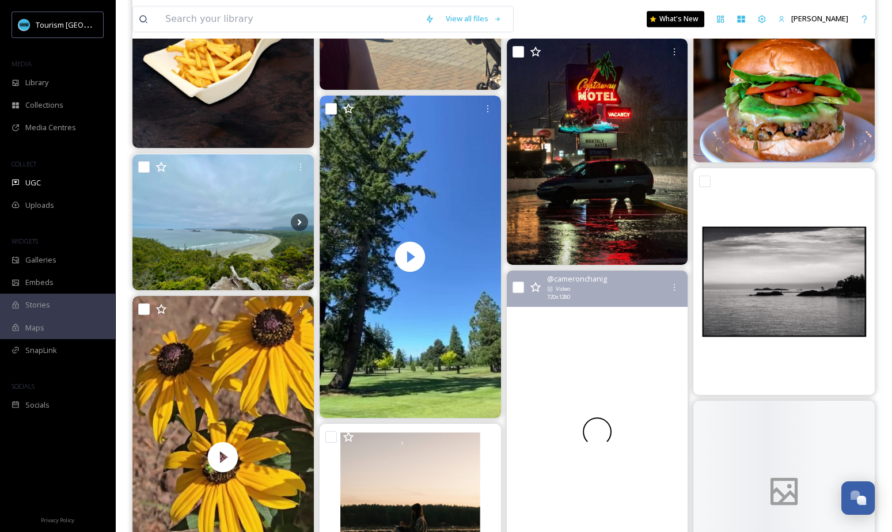
scroll to position [10669, 0]
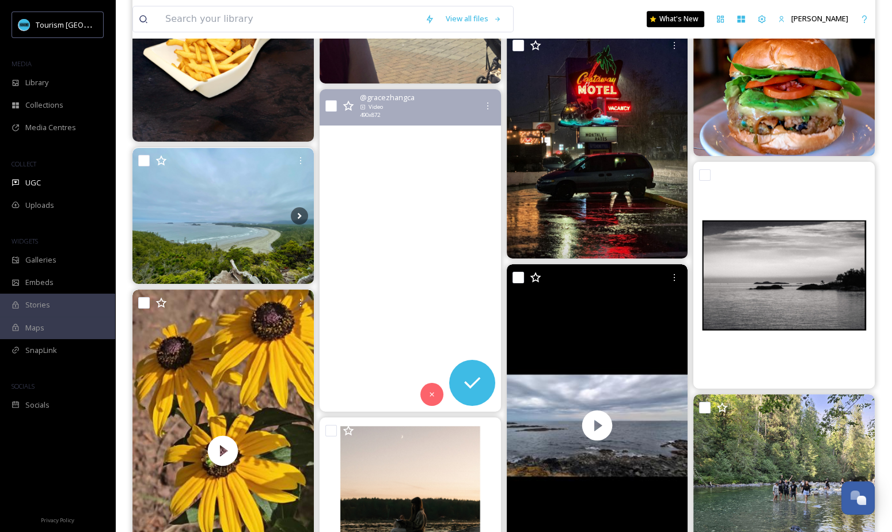
click at [423, 305] on video "#campbellriverbc #campbellriver #campbellrivergolf #golfinglife #rvlifestyle #u…" at bounding box center [410, 250] width 181 height 323
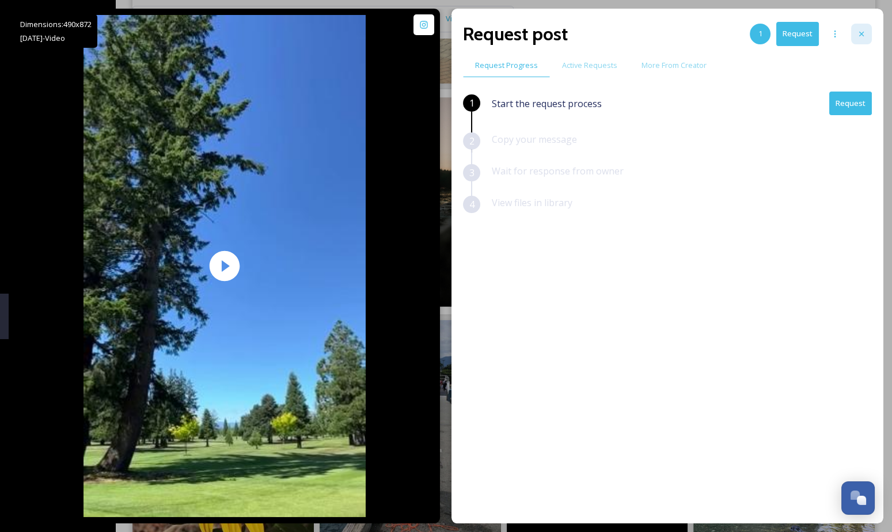
click at [858, 27] on div at bounding box center [861, 34] width 21 height 21
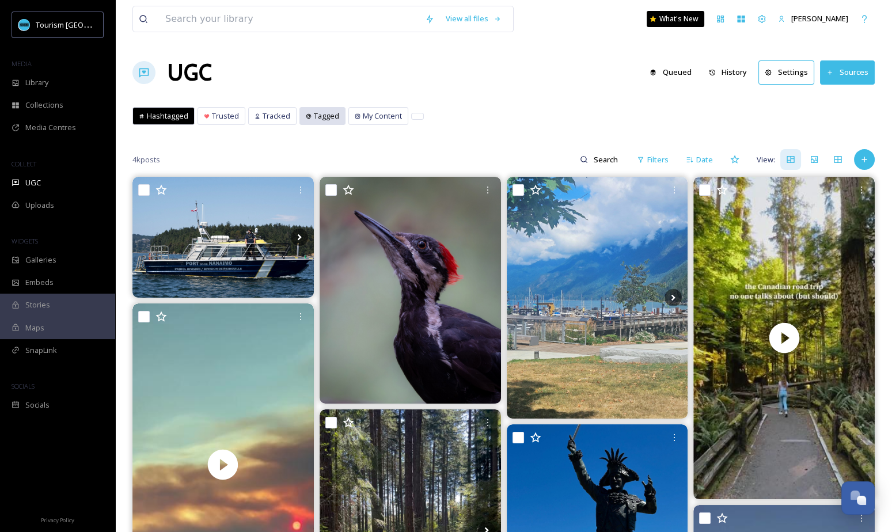
click at [314, 117] on span "Tagged" at bounding box center [326, 116] width 25 height 11
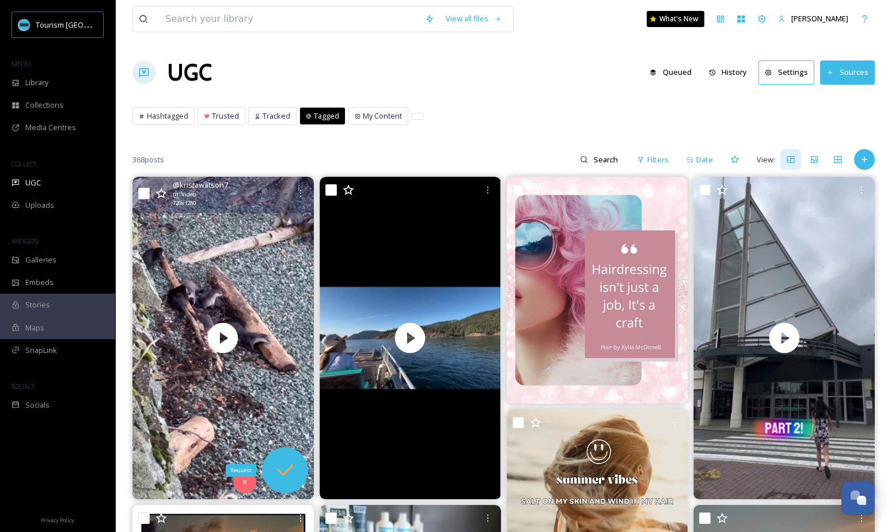
click at [284, 463] on icon at bounding box center [284, 470] width 23 height 23
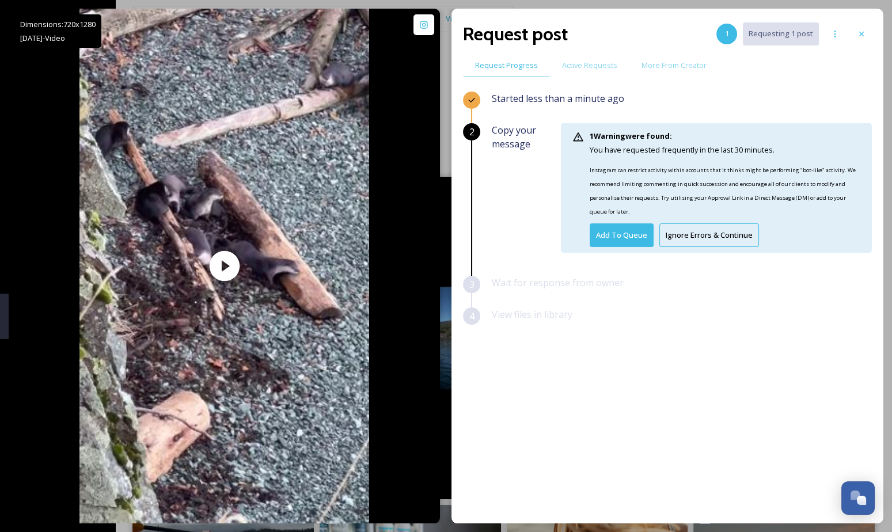
click at [715, 233] on button "Ignore Errors & Continue" at bounding box center [709, 235] width 100 height 24
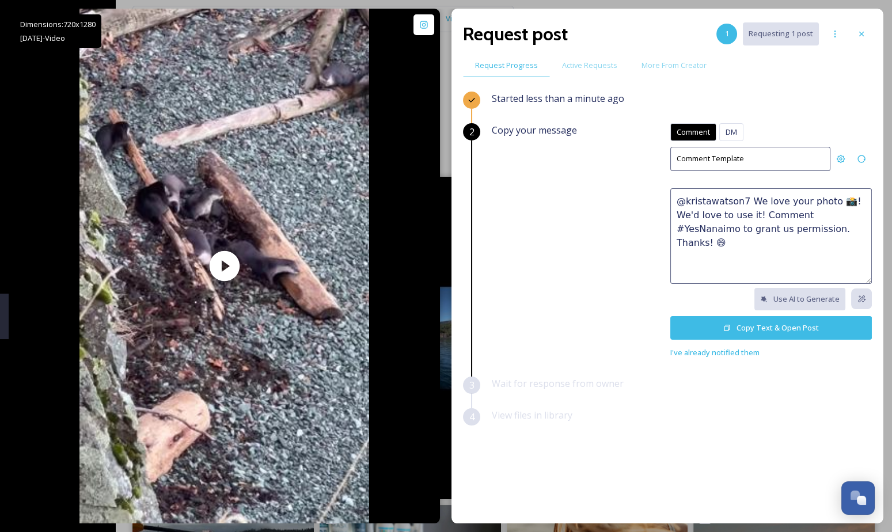
click at [738, 216] on textarea "@kristawatson7 We love your photo 📸! We'd love to use it! Comment #YesNanaimo t…" at bounding box center [771, 236] width 202 height 96
paste textarea "Absolutely perfect! 😍 We'd love to feature this on our website or social networ…"
drag, startPoint x: 752, startPoint y: 202, endPoint x: 685, endPoint y: 203, distance: 67.4
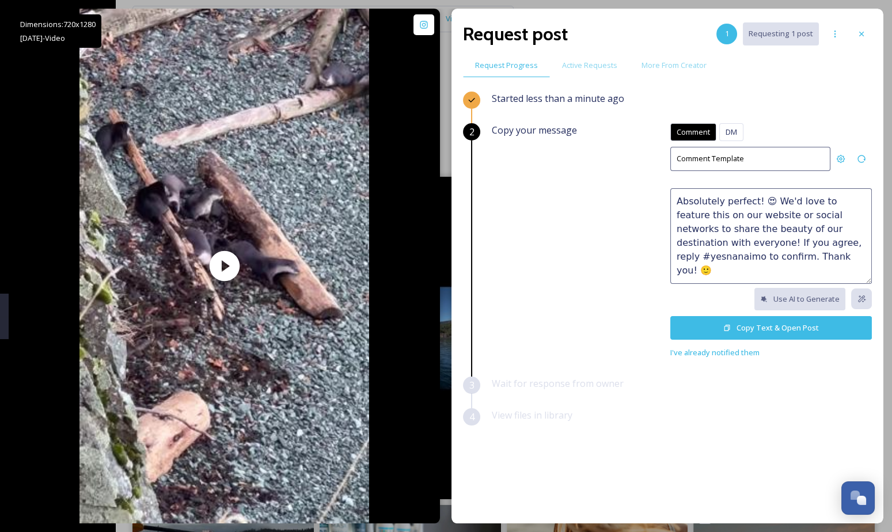
click at [685, 203] on textarea "Absolutely perfect! 😍 We'd love to feature this on our website or social networ…" at bounding box center [771, 236] width 202 height 96
click at [816, 294] on div "Comment DM Comment DM Comment Template Adorable! 😍 We'd love to feature this on…" at bounding box center [771, 241] width 202 height 236
click at [755, 246] on textarea "Adorable! 😍 We'd love to feature this on our website or social networks to shar…" at bounding box center [771, 236] width 202 height 96
click at [780, 266] on textarea "Adorable! 😍 We'd love to feature this on our website or social networks to shar…" at bounding box center [771, 236] width 202 height 96
click at [723, 240] on textarea "Adorable! 😍 We'd love to feature this on our website or social networks to shar…" at bounding box center [771, 236] width 202 height 96
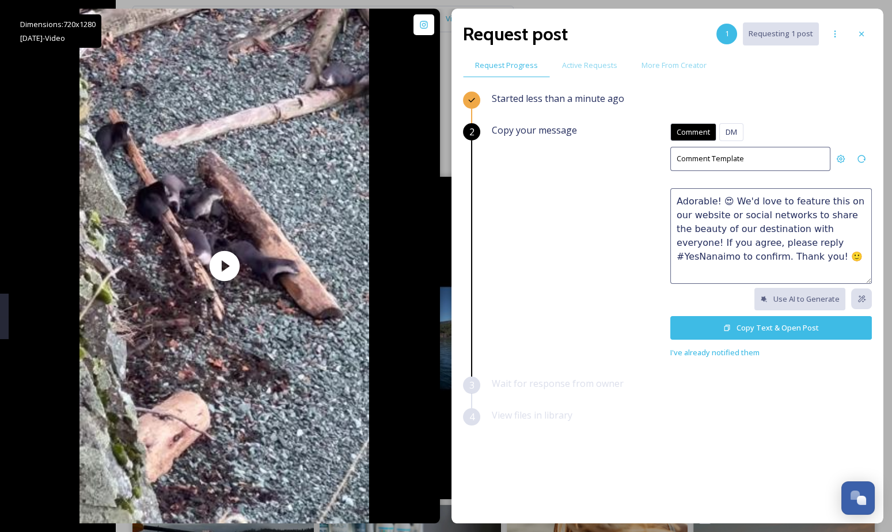
click at [774, 242] on textarea "Adorable! 😍 We'd love to feature this on our website or social networks to shar…" at bounding box center [771, 236] width 202 height 96
type textarea "Adorable! 😍 We'd love to feature this on our website or social networks to shar…"
click at [785, 322] on button "Copy Text & Open Post" at bounding box center [771, 328] width 202 height 24
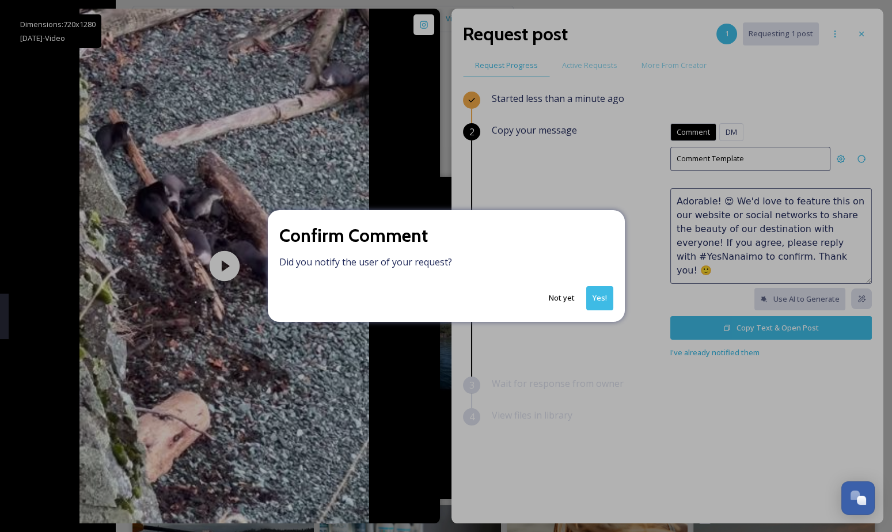
click at [601, 299] on button "Yes!" at bounding box center [599, 298] width 27 height 24
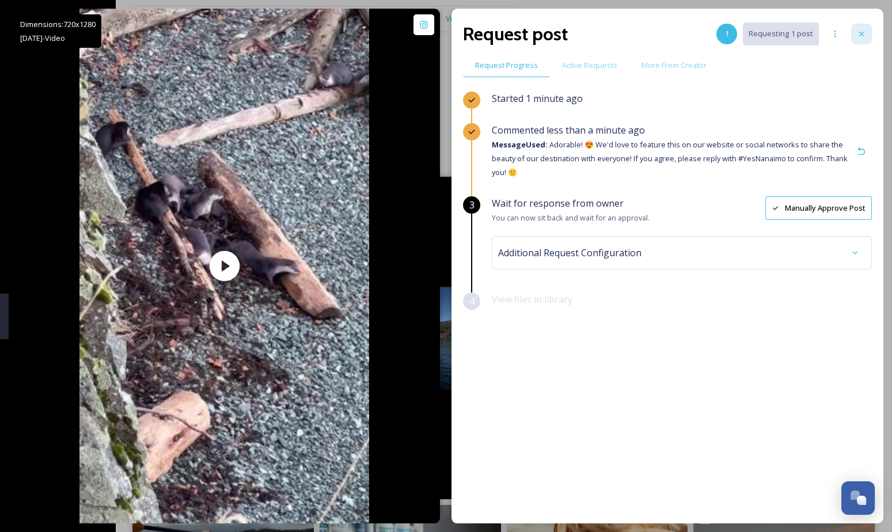
click at [865, 30] on icon at bounding box center [861, 33] width 9 height 9
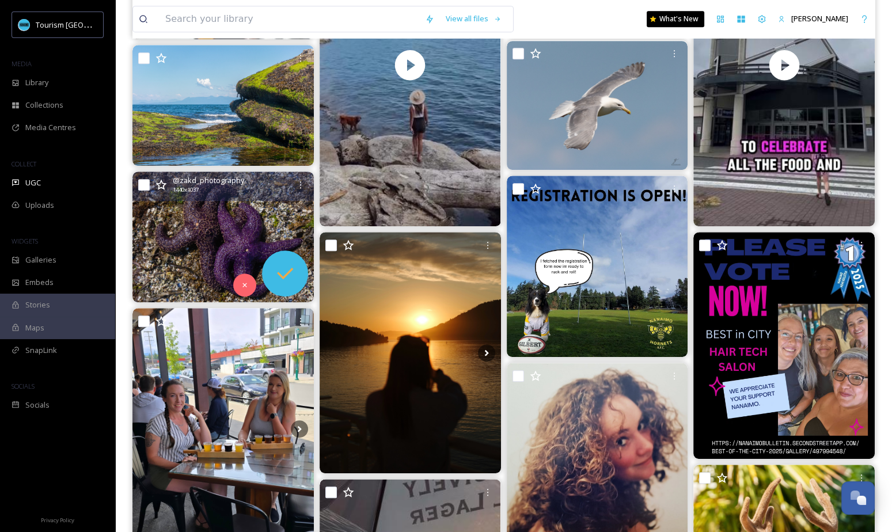
scroll to position [1124, 0]
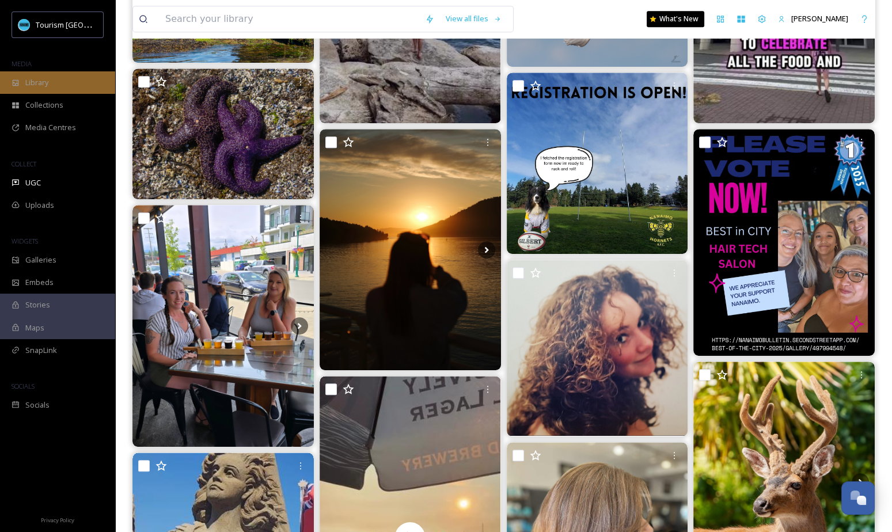
click at [54, 89] on div "Library" at bounding box center [57, 82] width 115 height 22
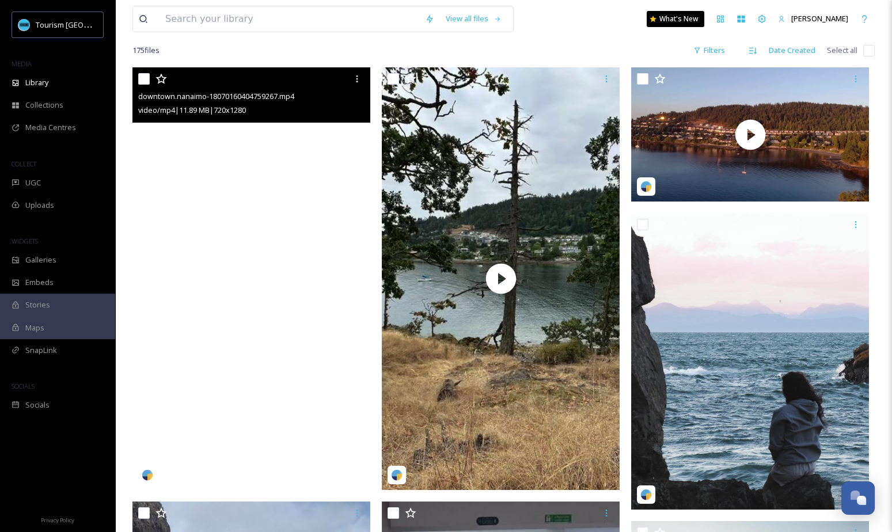
scroll to position [228, 0]
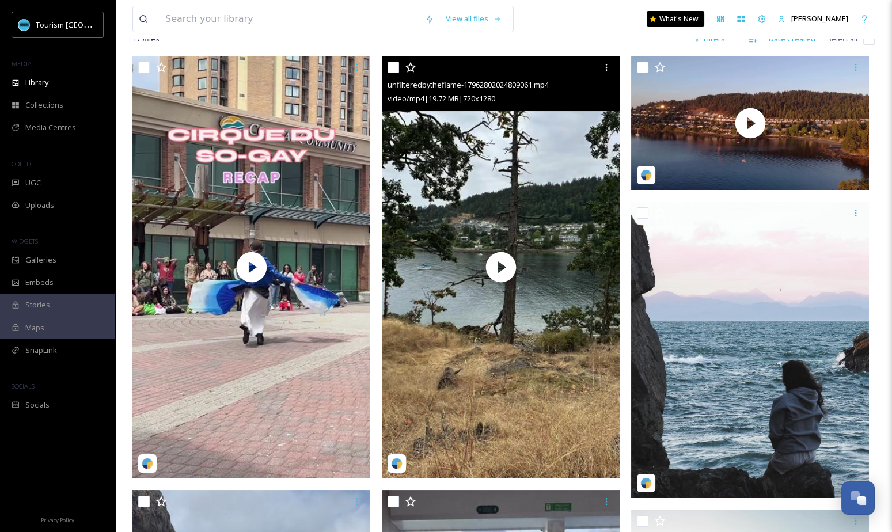
click at [391, 62] on input "checkbox" at bounding box center [393, 68] width 12 height 12
checkbox input "true"
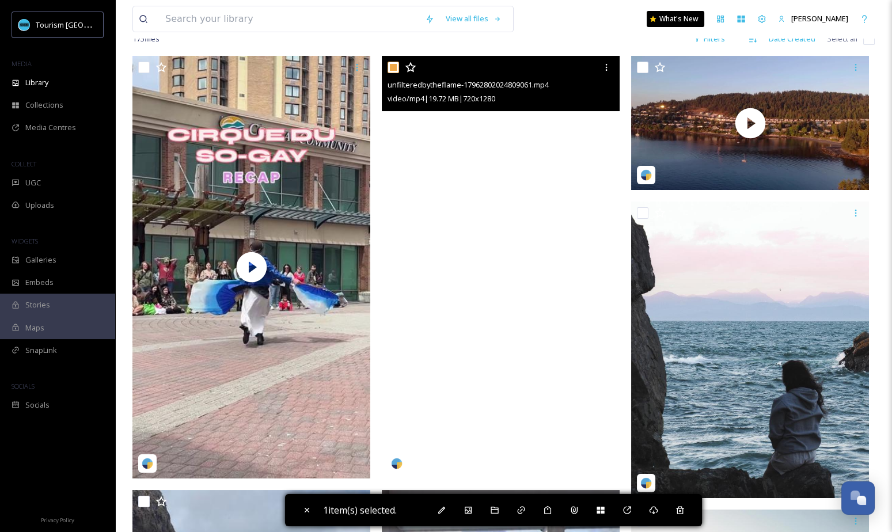
scroll to position [176, 0]
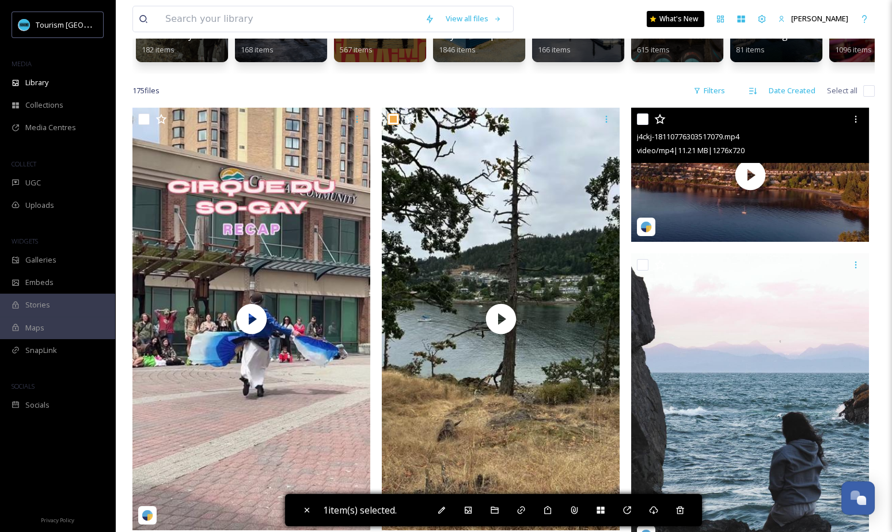
click at [644, 117] on input "checkbox" at bounding box center [643, 119] width 12 height 12
checkbox input "true"
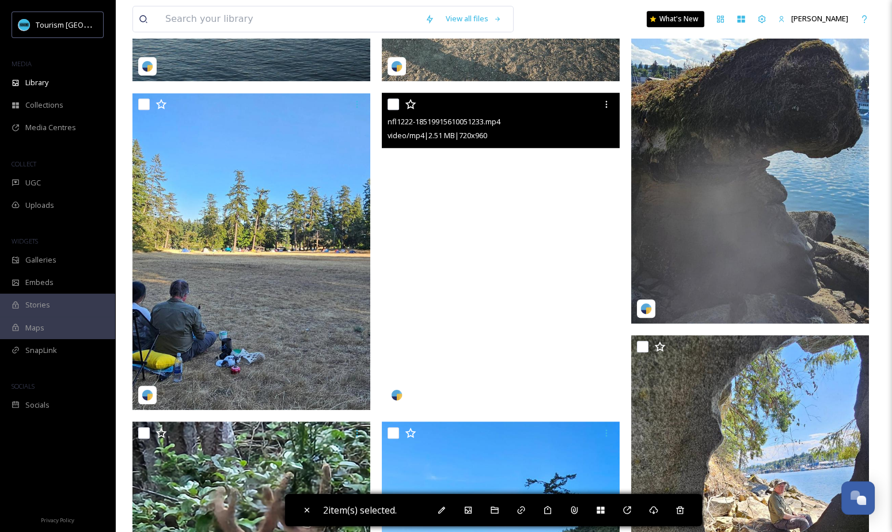
scroll to position [1671, 0]
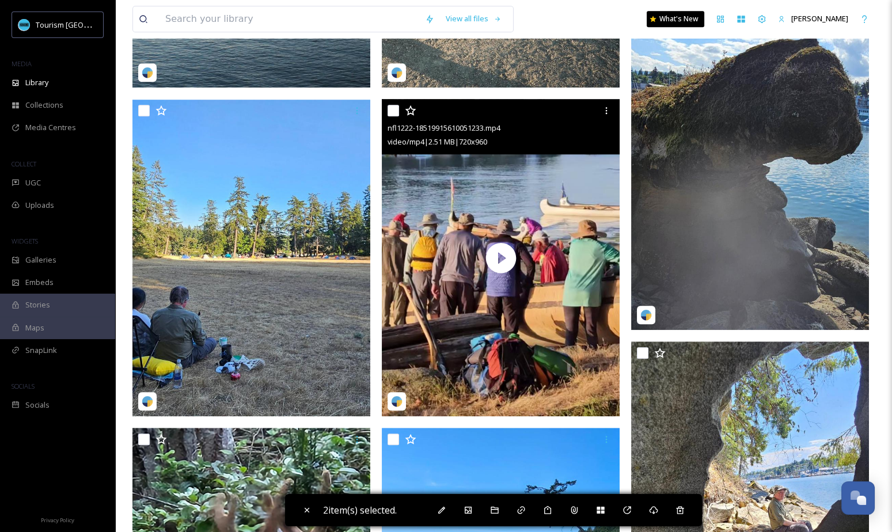
click at [394, 112] on input "checkbox" at bounding box center [393, 111] width 12 height 12
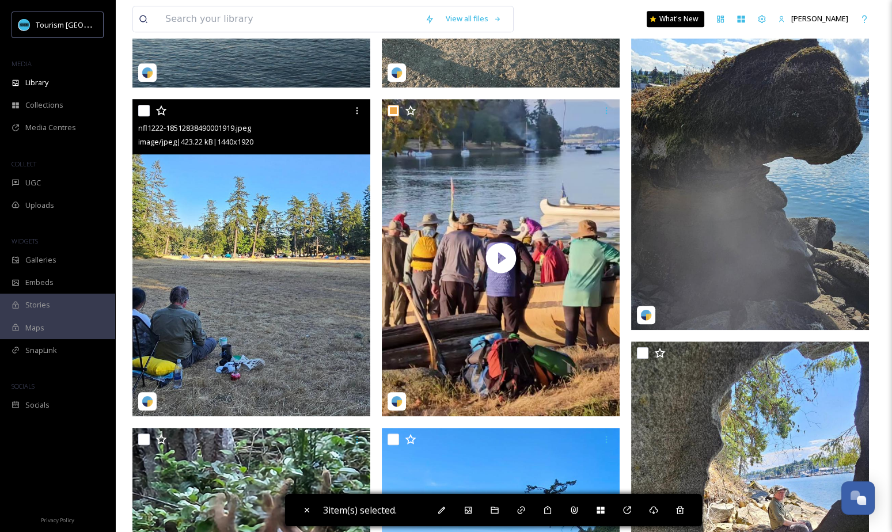
click at [145, 116] on div at bounding box center [252, 110] width 229 height 21
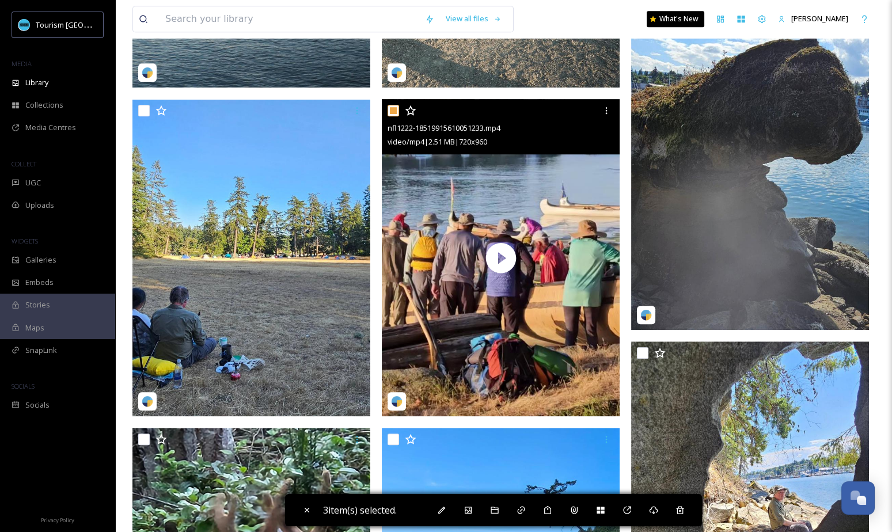
click at [393, 110] on input "checkbox" at bounding box center [393, 111] width 12 height 12
checkbox input "false"
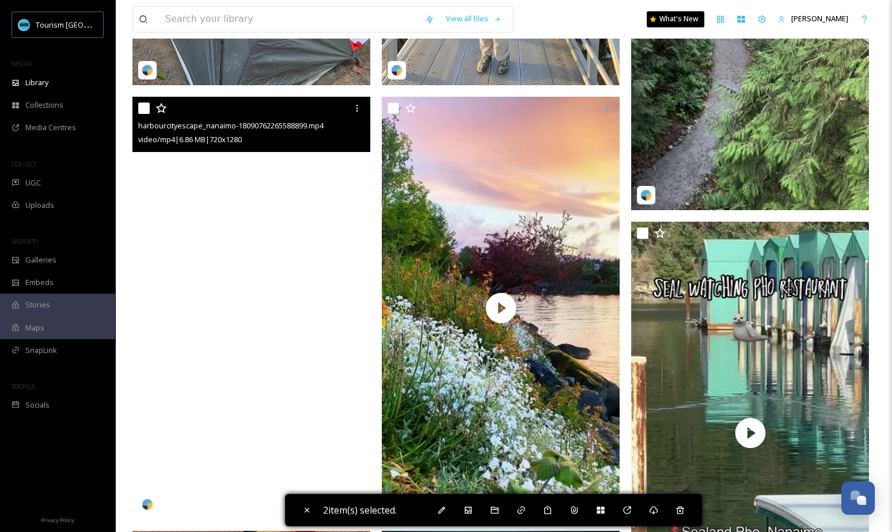
scroll to position [3956, 0]
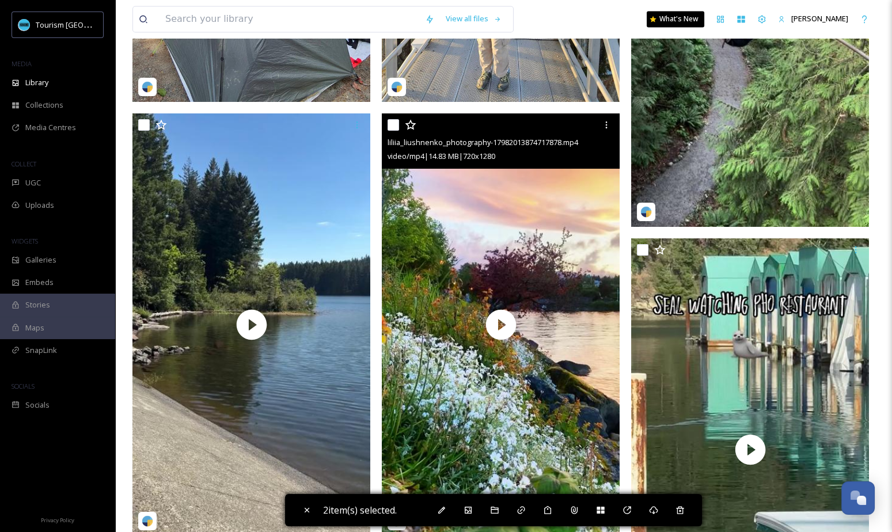
click at [393, 120] on input "checkbox" at bounding box center [393, 125] width 12 height 12
checkbox input "true"
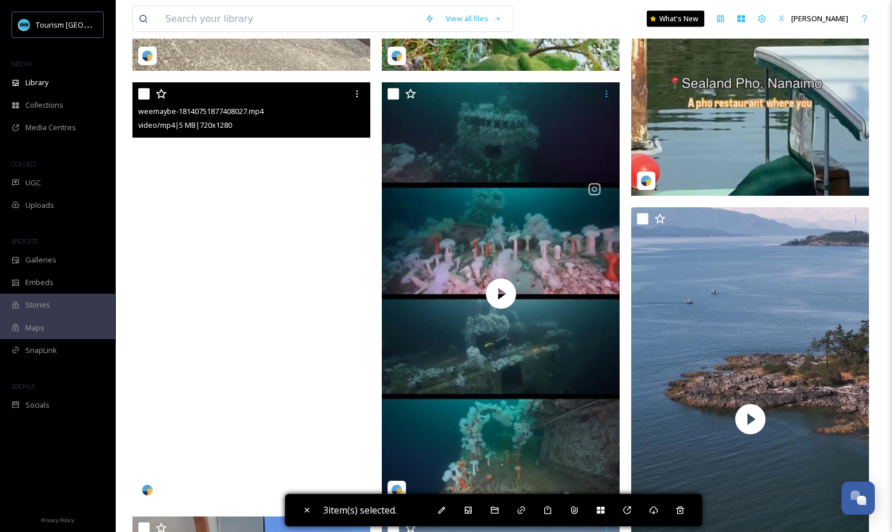
scroll to position [4395, 0]
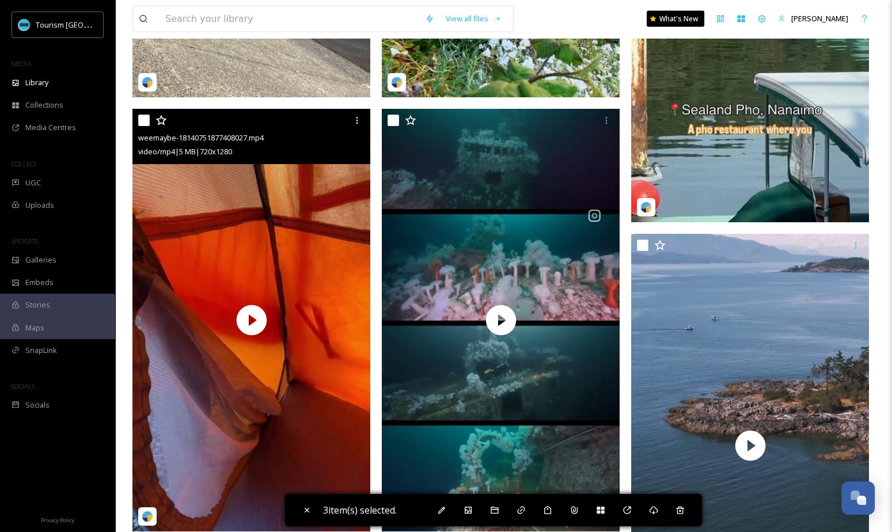
click at [146, 119] on input "checkbox" at bounding box center [144, 121] width 12 height 12
checkbox input "true"
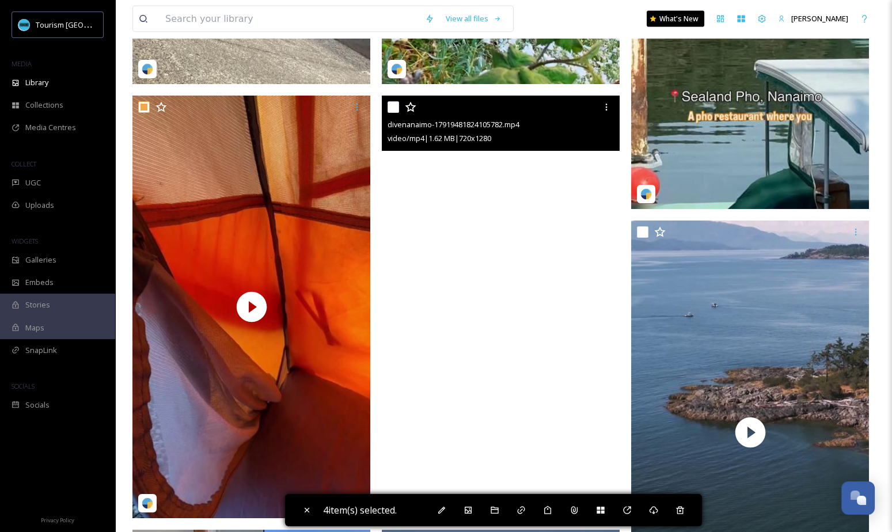
scroll to position [4467, 0]
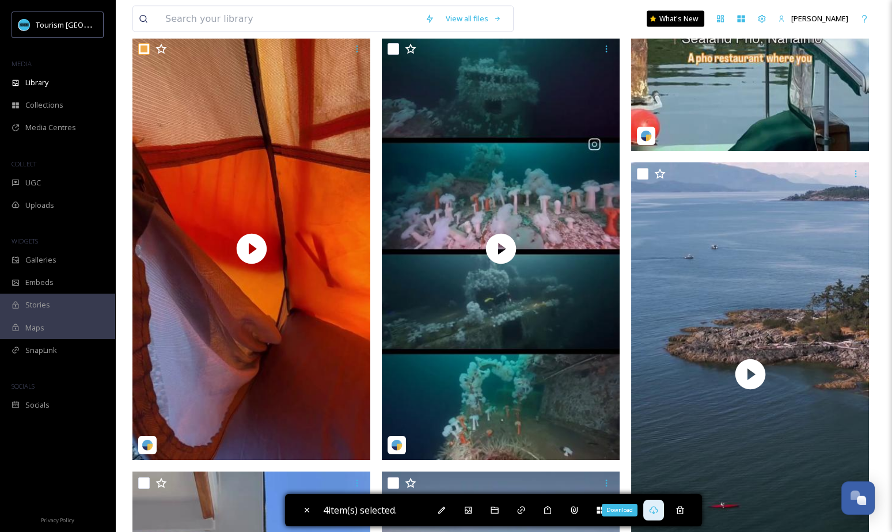
click at [659, 516] on div "Download" at bounding box center [653, 510] width 21 height 21
